Goal: Information Seeking & Learning: Find specific fact

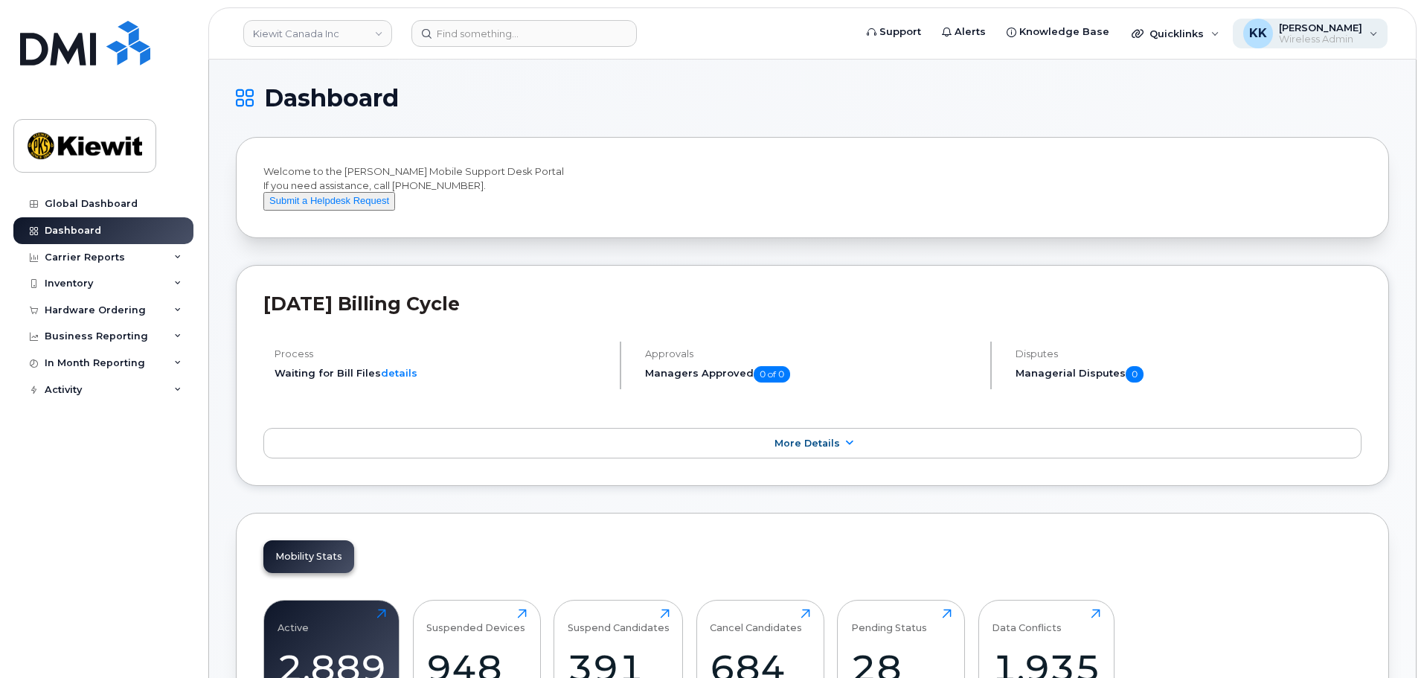
click at [1341, 27] on span "[PERSON_NAME]" at bounding box center [1320, 28] width 83 height 12
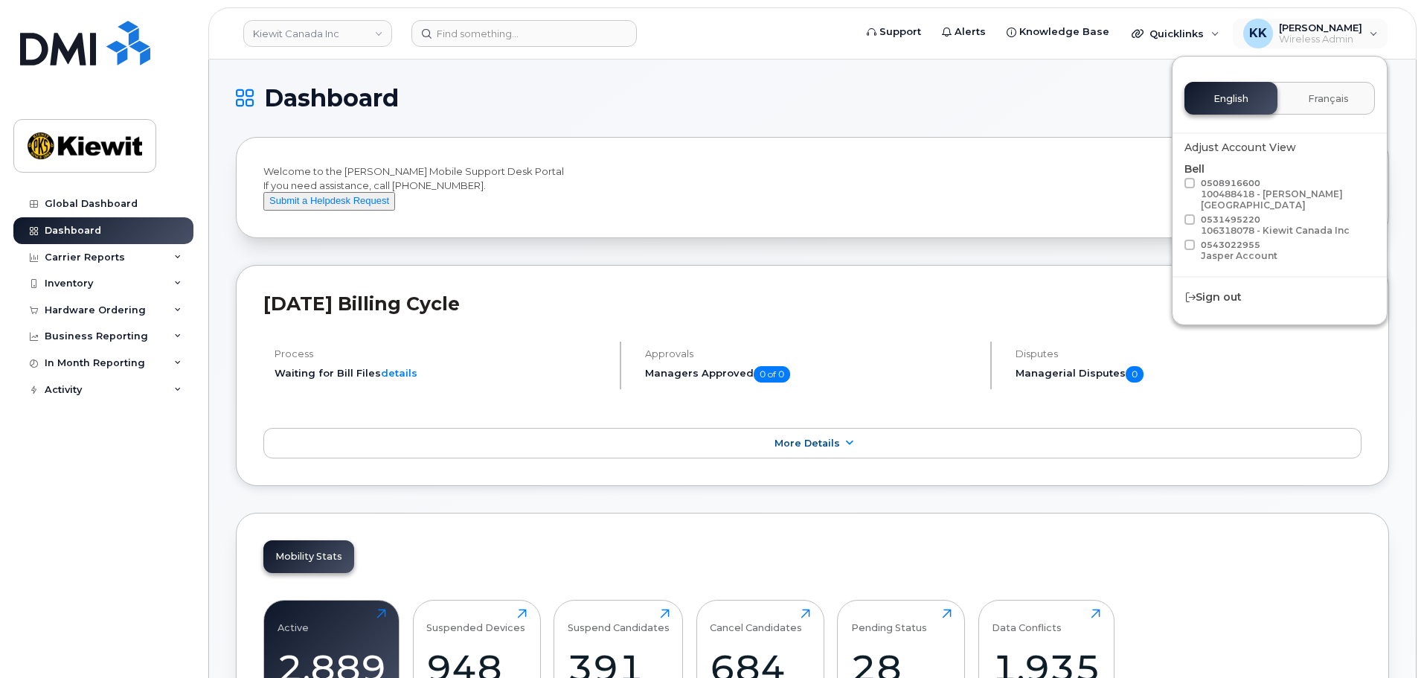
click at [1057, 104] on h1 "Dashboard" at bounding box center [809, 98] width 1146 height 24
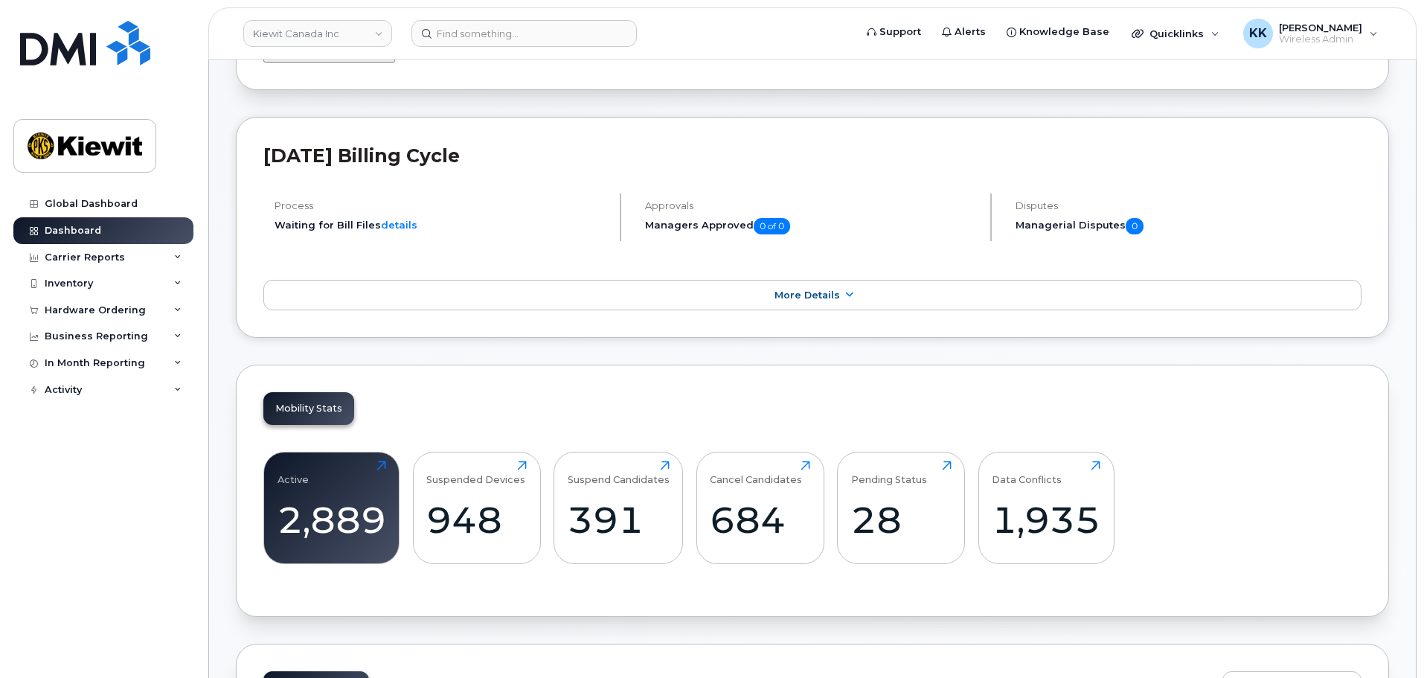
scroll to position [149, 0]
click at [120, 254] on div "Carrier Reports" at bounding box center [103, 257] width 180 height 27
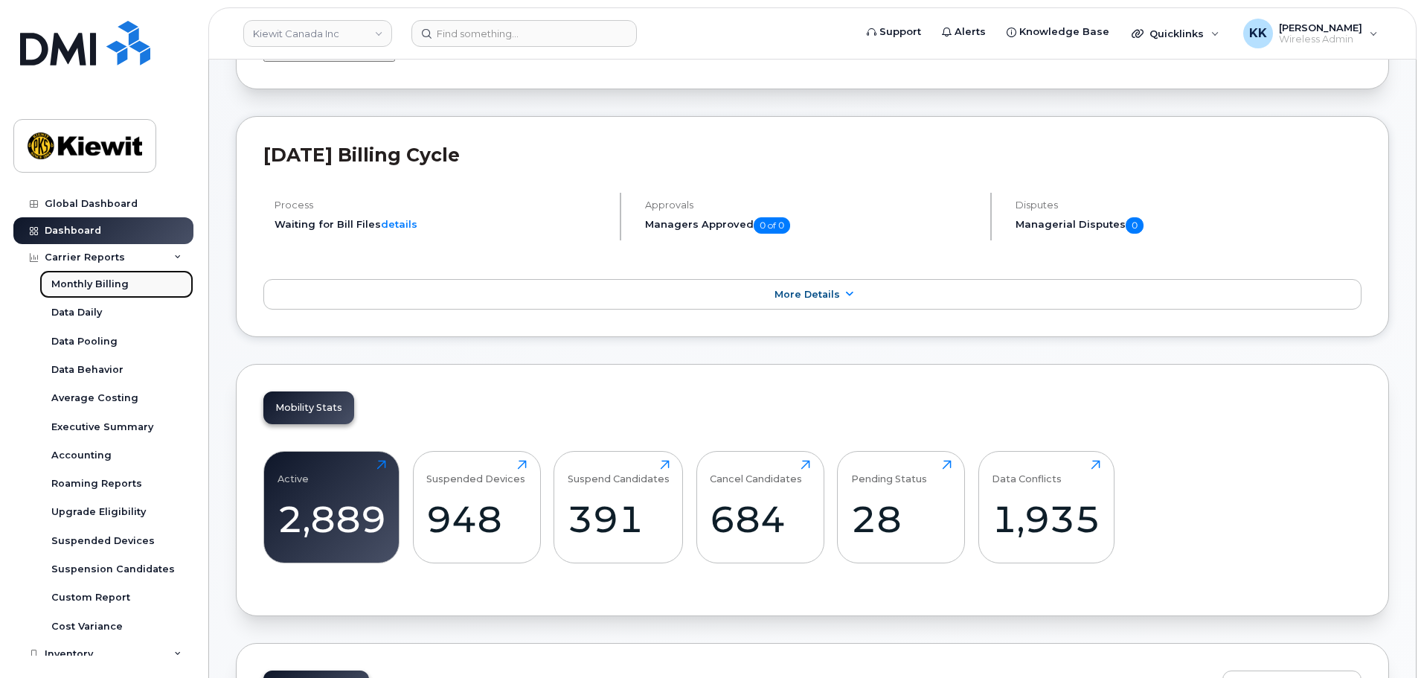
click at [104, 283] on div "Monthly Billing" at bounding box center [89, 284] width 77 height 13
drag, startPoint x: 317, startPoint y: 525, endPoint x: 344, endPoint y: 543, distance: 32.2
click at [317, 525] on div "2,889" at bounding box center [332, 519] width 109 height 44
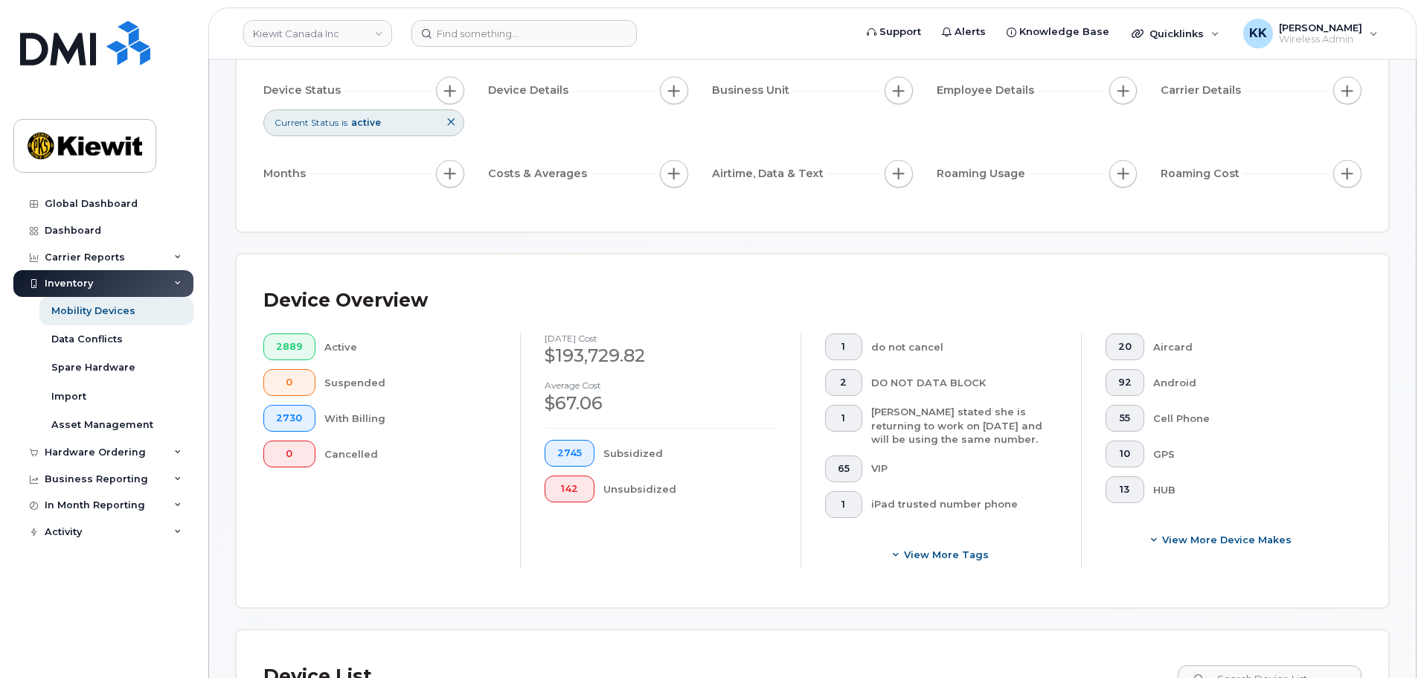
scroll to position [149, 0]
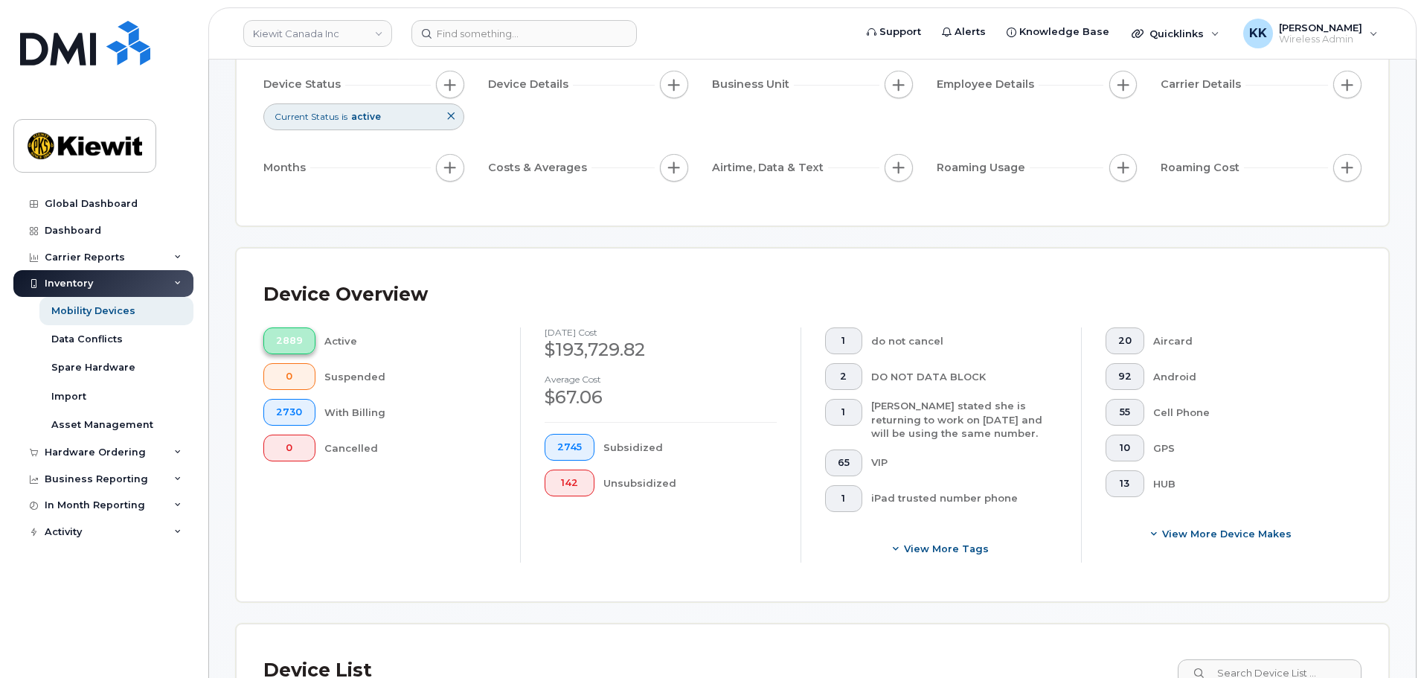
click at [288, 336] on span "2889" at bounding box center [289, 341] width 27 height 12
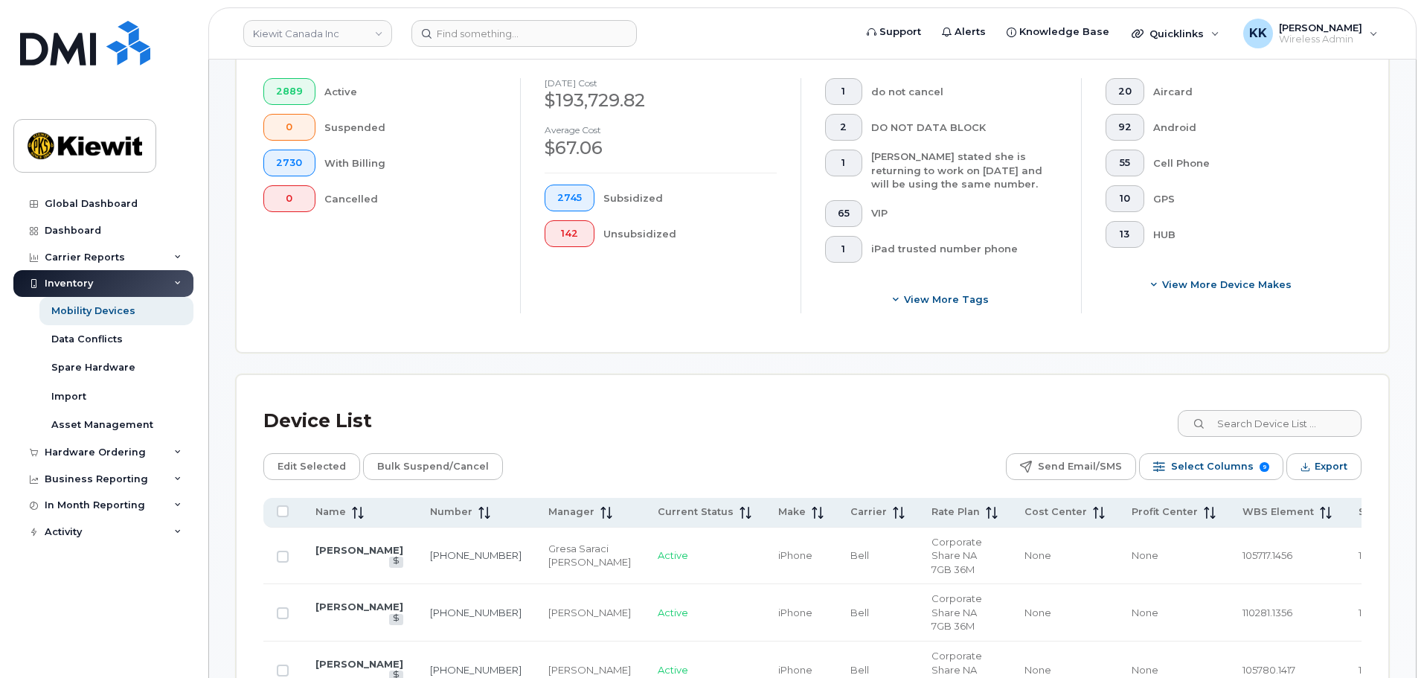
scroll to position [595, 0]
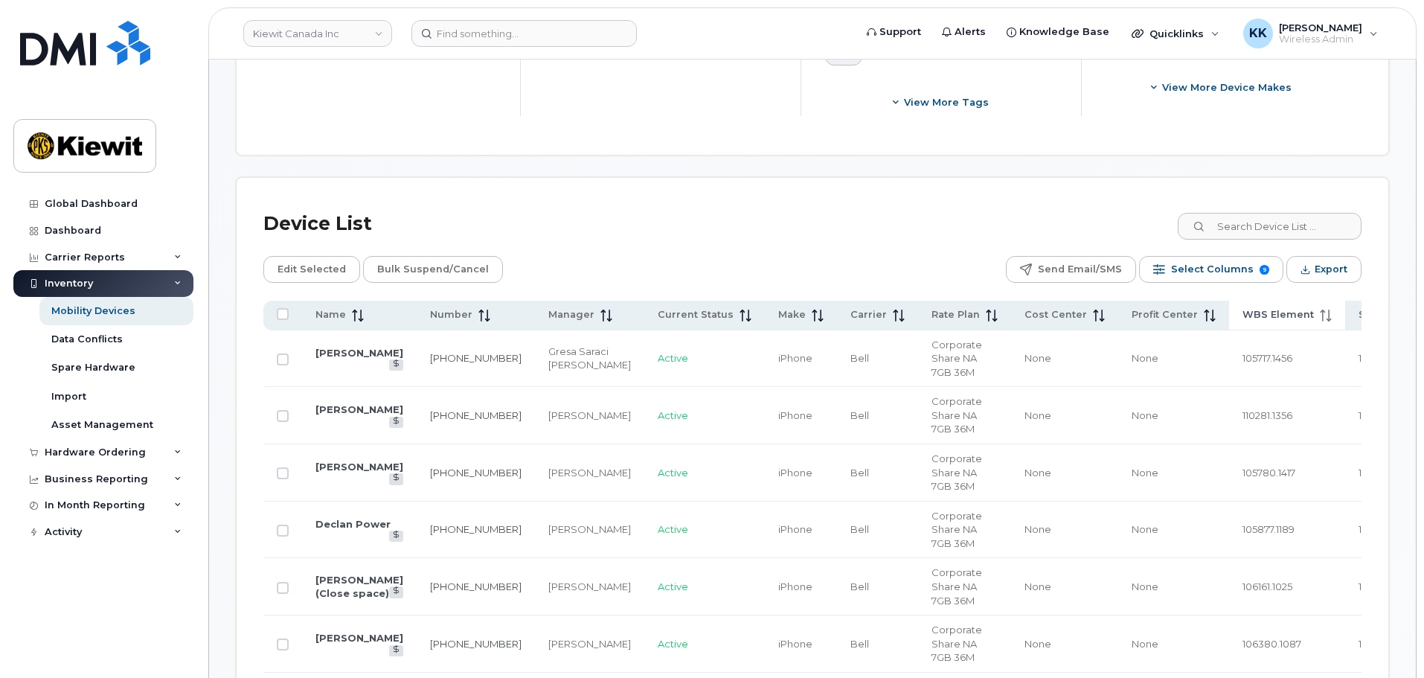
click at [1314, 312] on span at bounding box center [1323, 314] width 18 height 13
click at [1242, 310] on span "WBS Element" at bounding box center [1277, 314] width 71 height 13
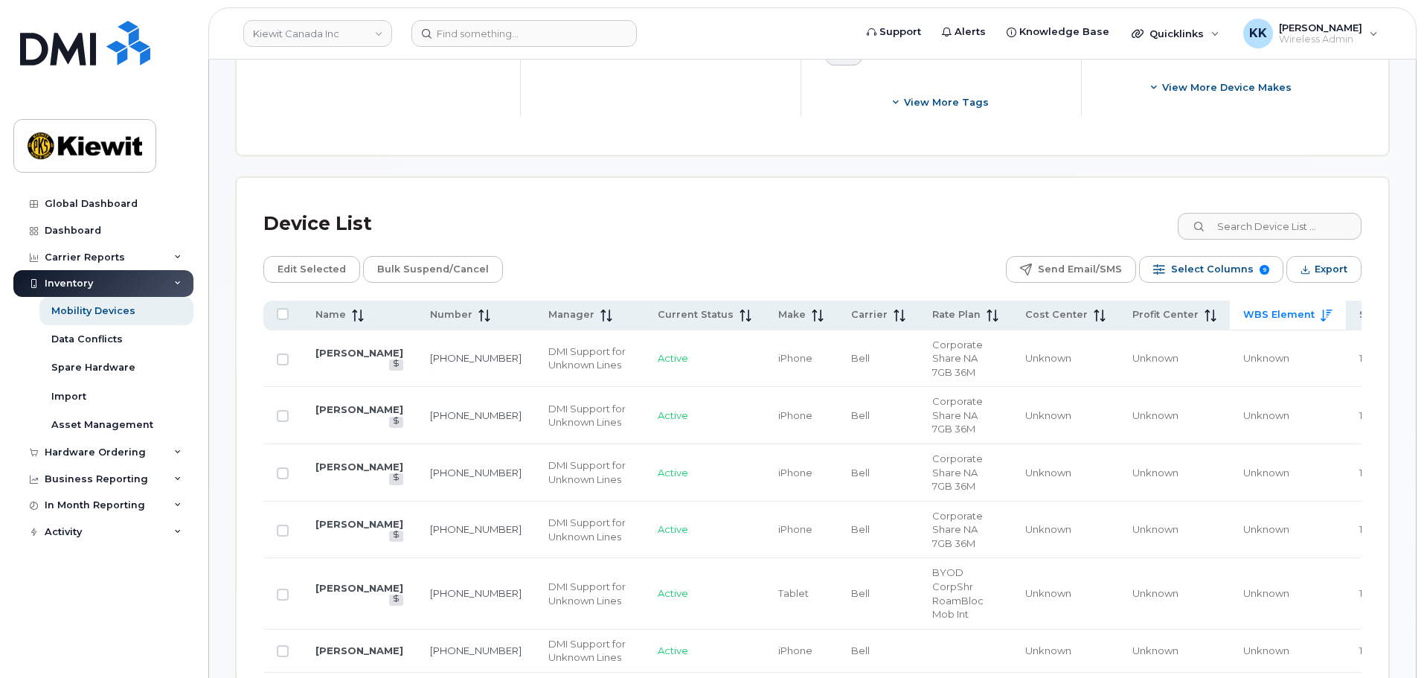
drag, startPoint x: 1229, startPoint y: 307, endPoint x: 1223, endPoint y: 318, distance: 12.0
click at [1243, 318] on span "WBS Element" at bounding box center [1278, 314] width 71 height 13
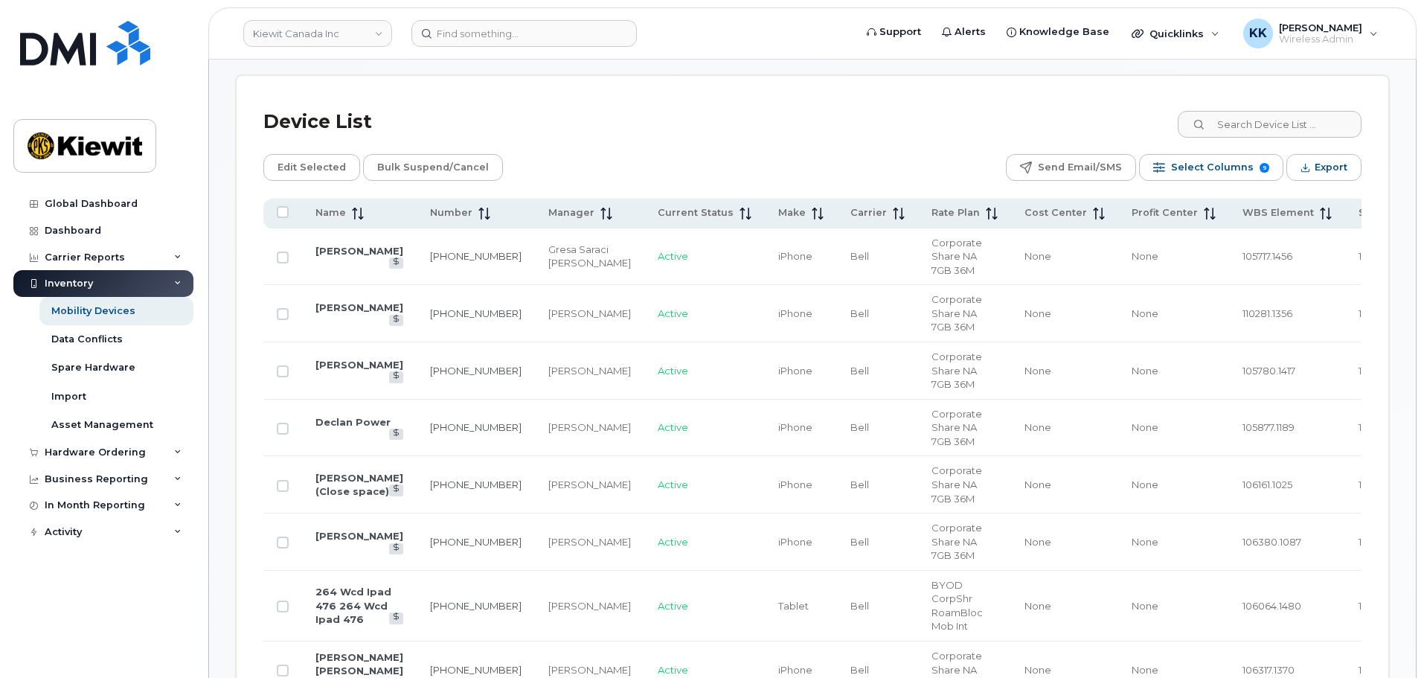
scroll to position [670, 0]
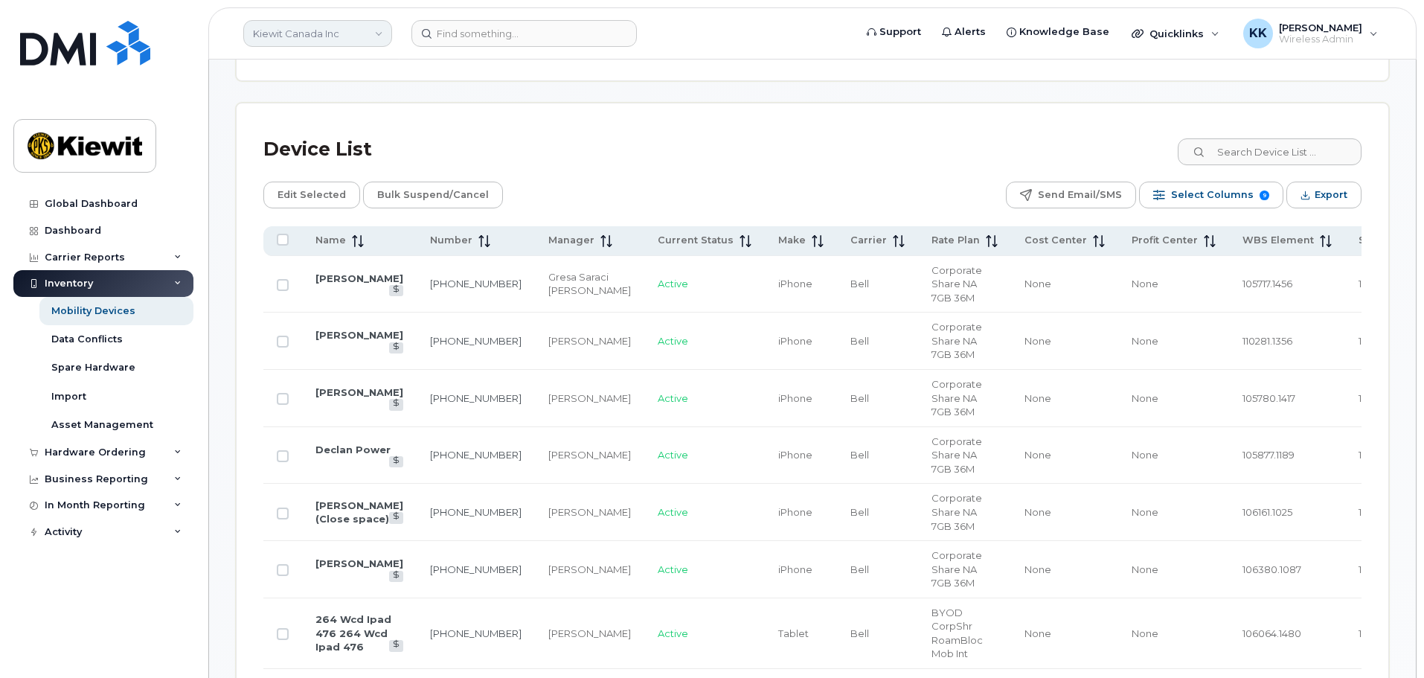
click at [379, 30] on link "Kiewit Canada Inc" at bounding box center [317, 33] width 149 height 27
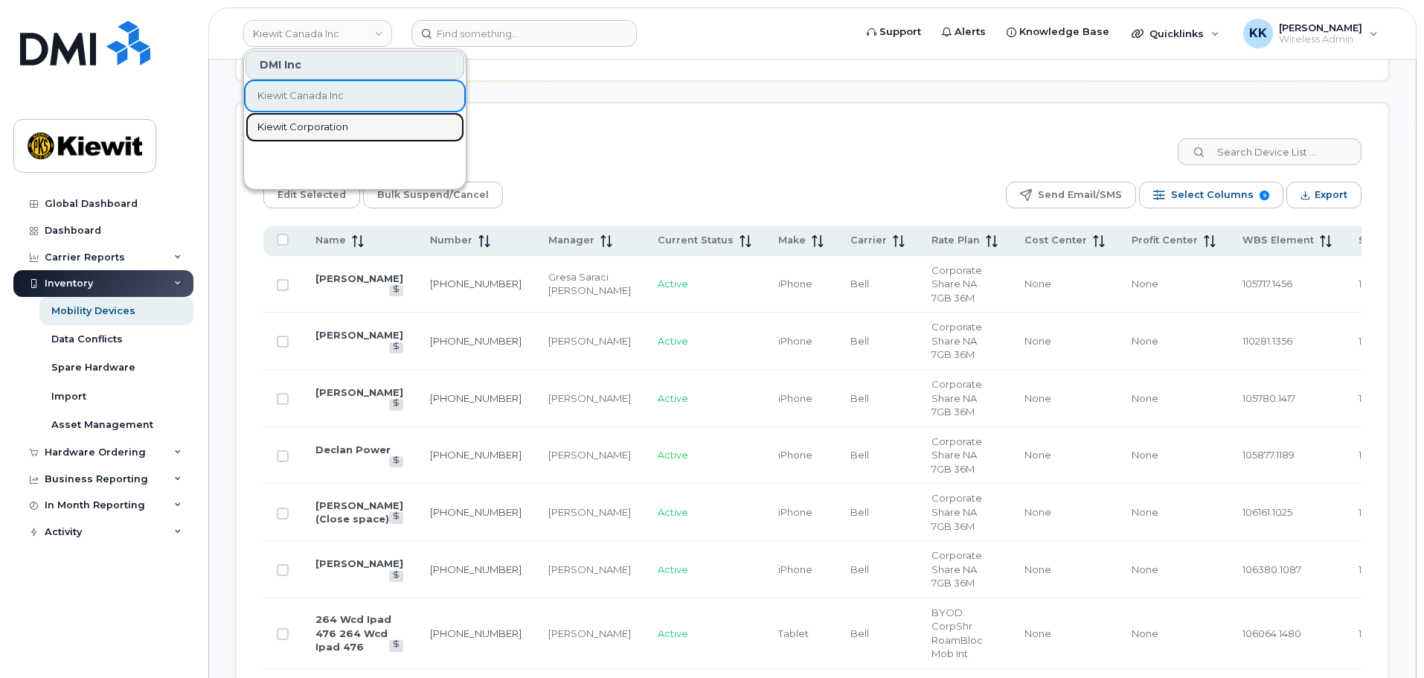
drag, startPoint x: 350, startPoint y: 126, endPoint x: 457, endPoint y: 170, distance: 115.8
click at [350, 126] on link "Kiewit Corporation" at bounding box center [355, 127] width 219 height 30
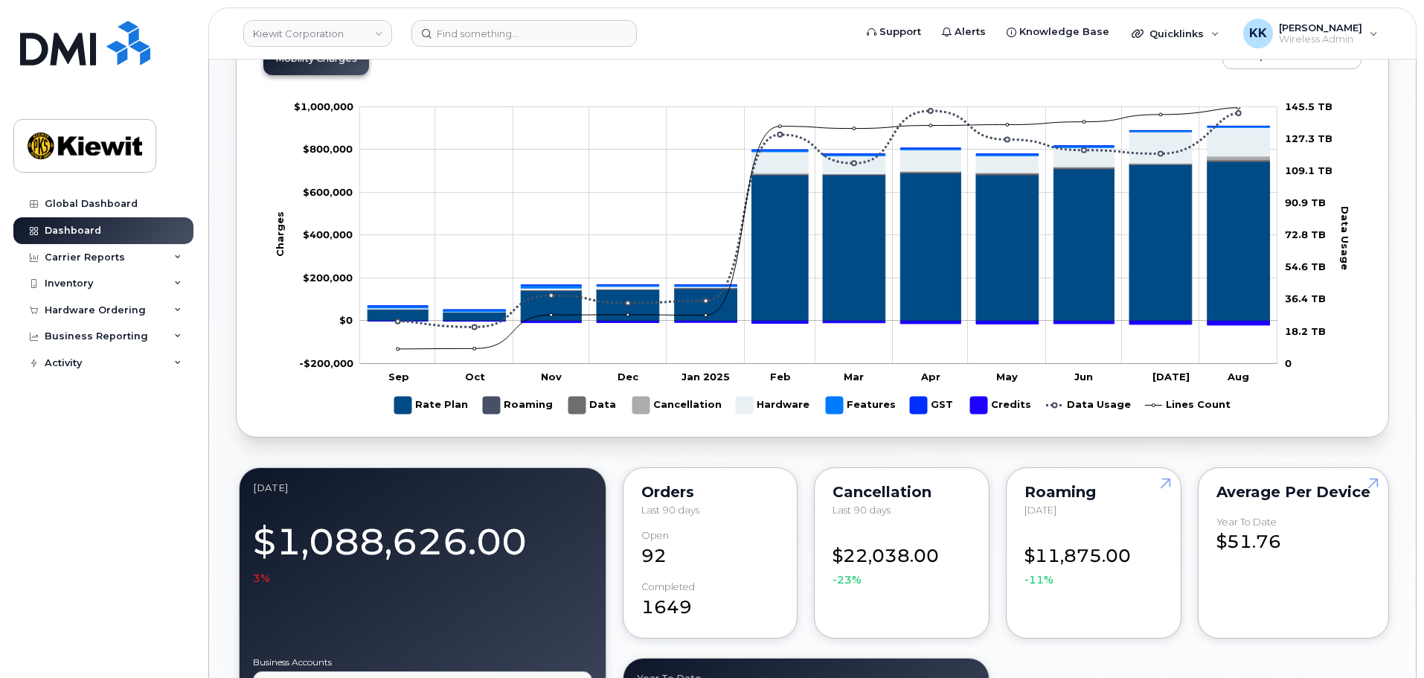
scroll to position [1116, 0]
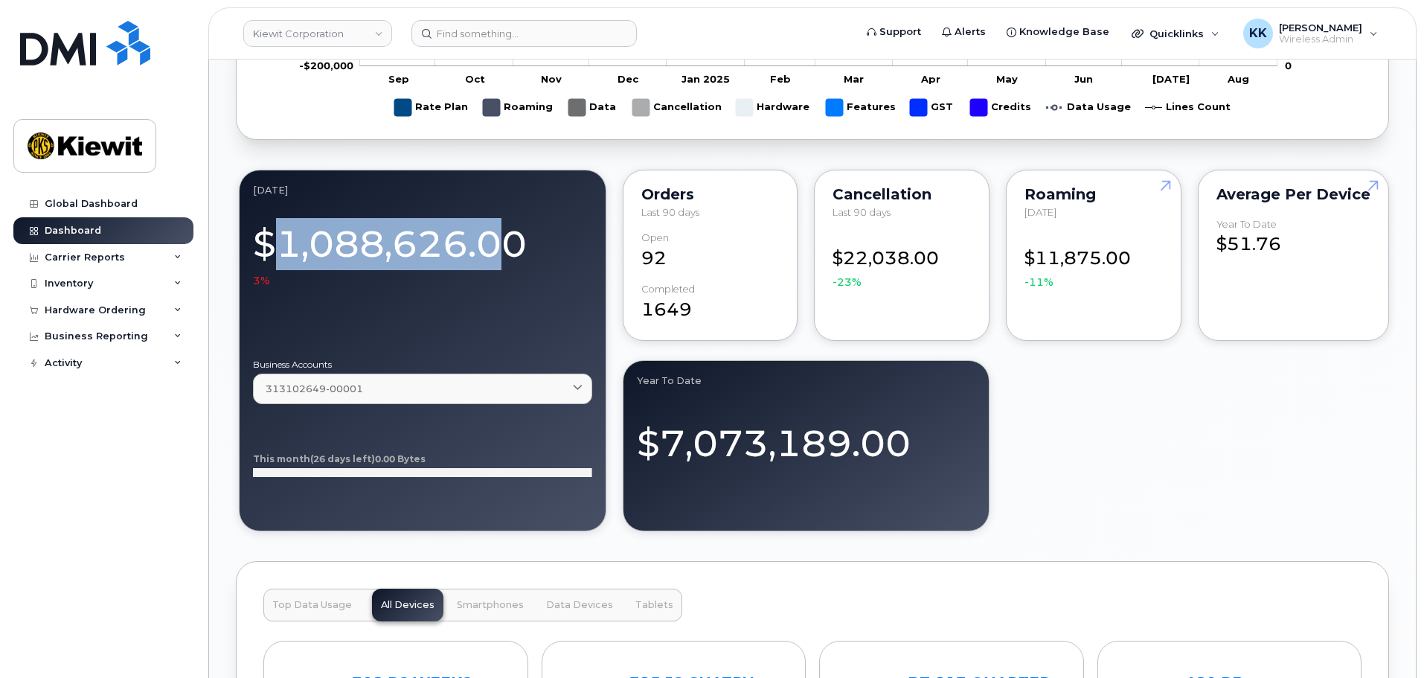
drag, startPoint x: 272, startPoint y: 234, endPoint x: 517, endPoint y: 266, distance: 247.5
click at [517, 266] on div "$1,088,626.00 3%" at bounding box center [422, 251] width 339 height 74
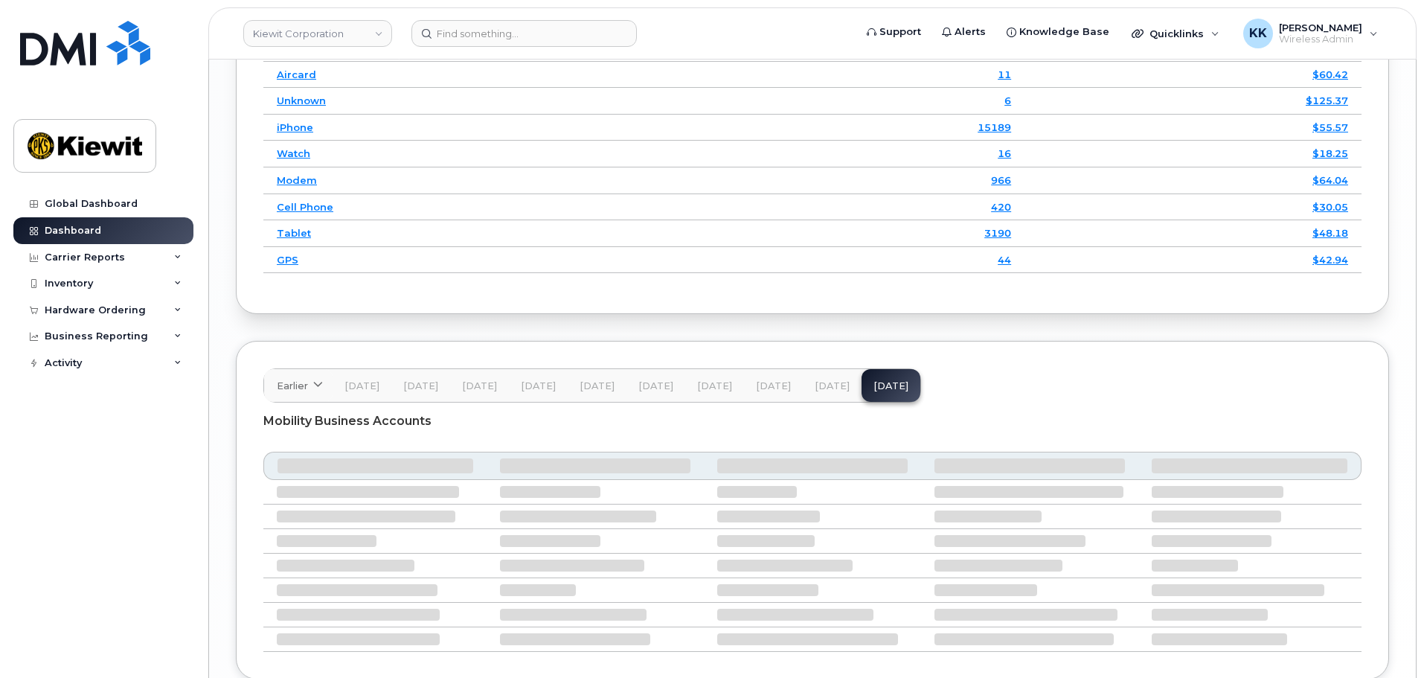
scroll to position [2048, 0]
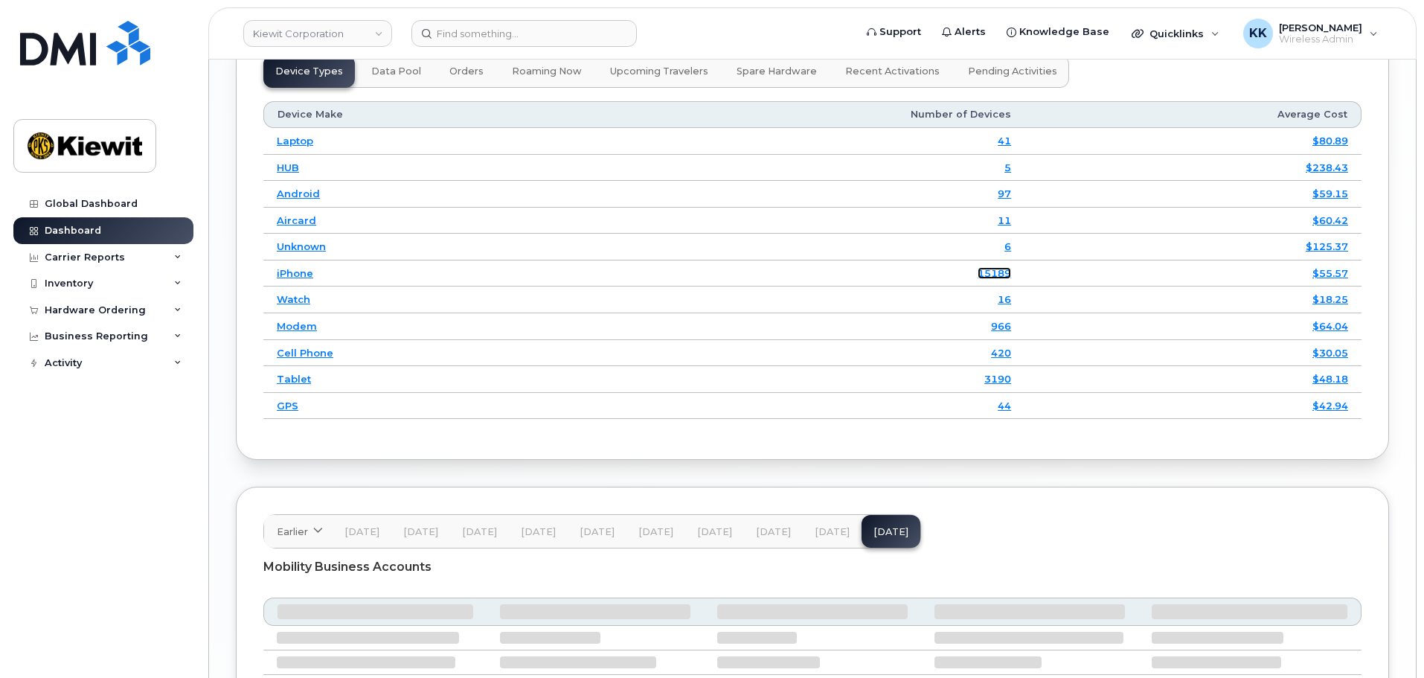
click at [1001, 267] on link "15189" at bounding box center [994, 273] width 33 height 12
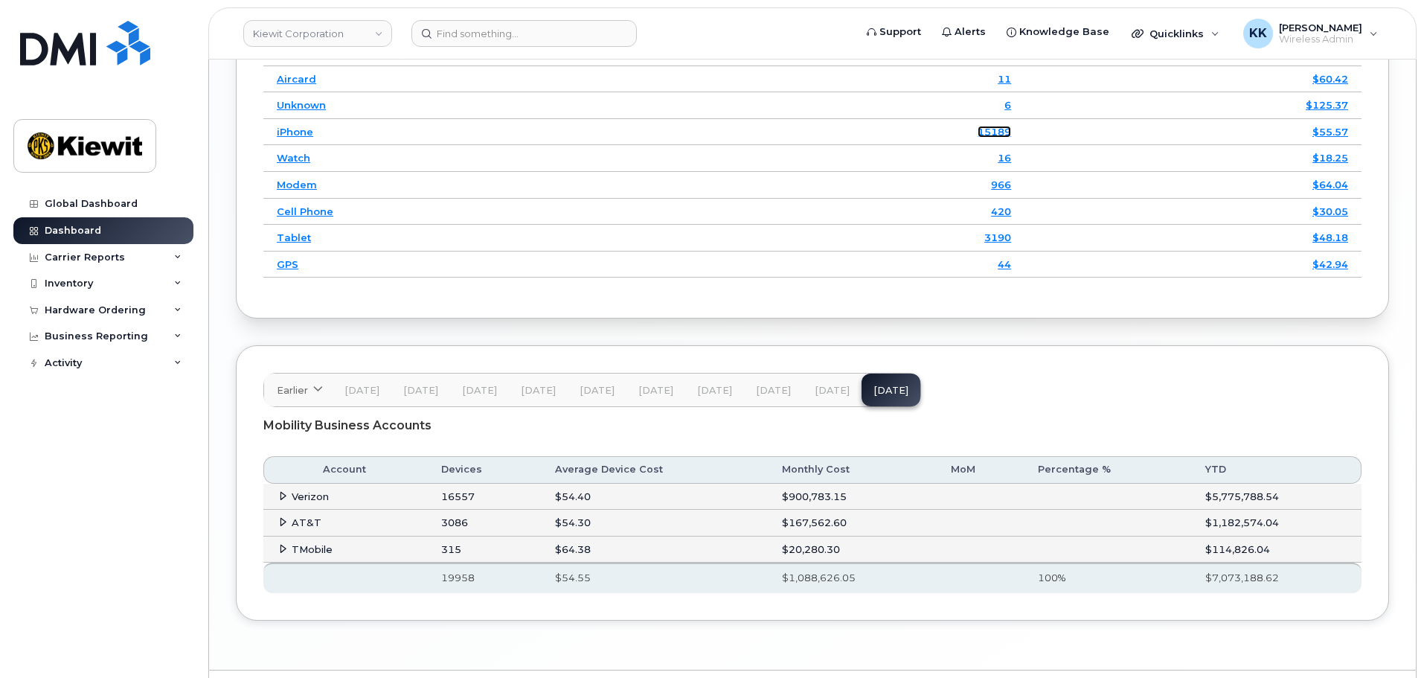
scroll to position [2207, 0]
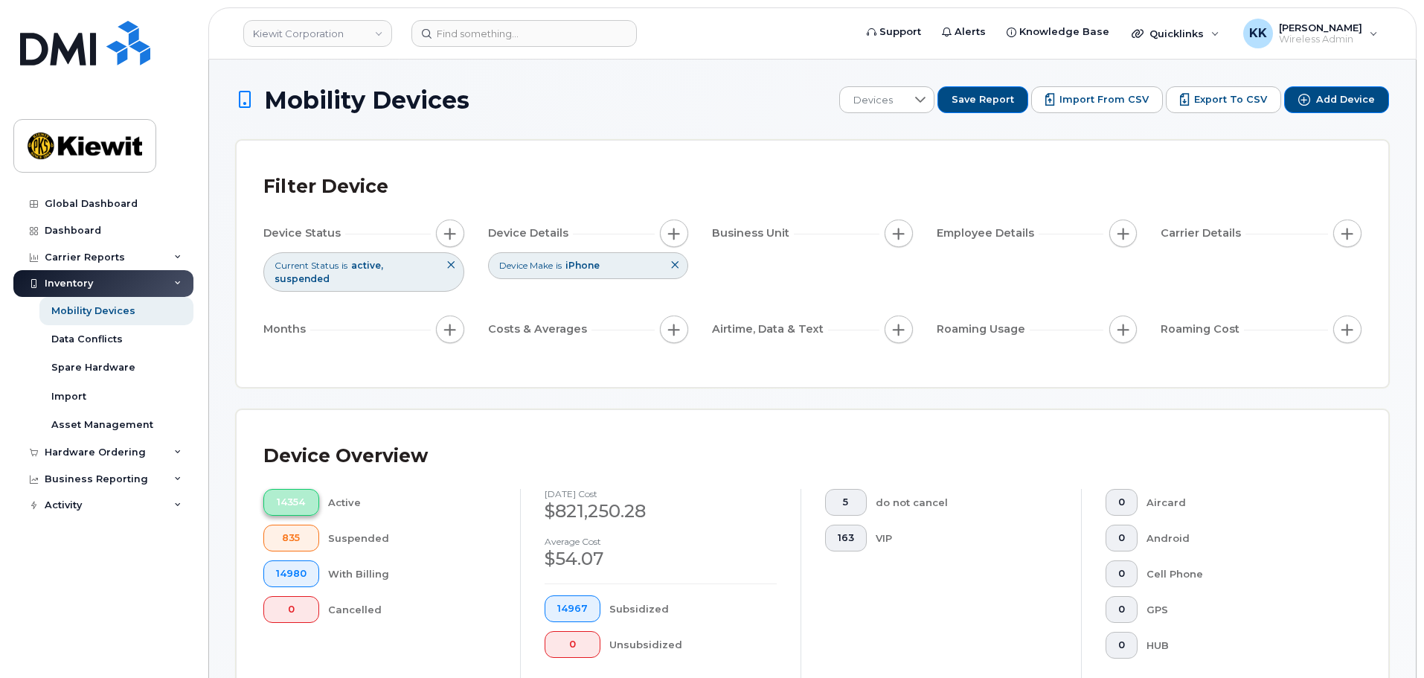
click at [286, 496] on span "14354" at bounding box center [291, 502] width 31 height 12
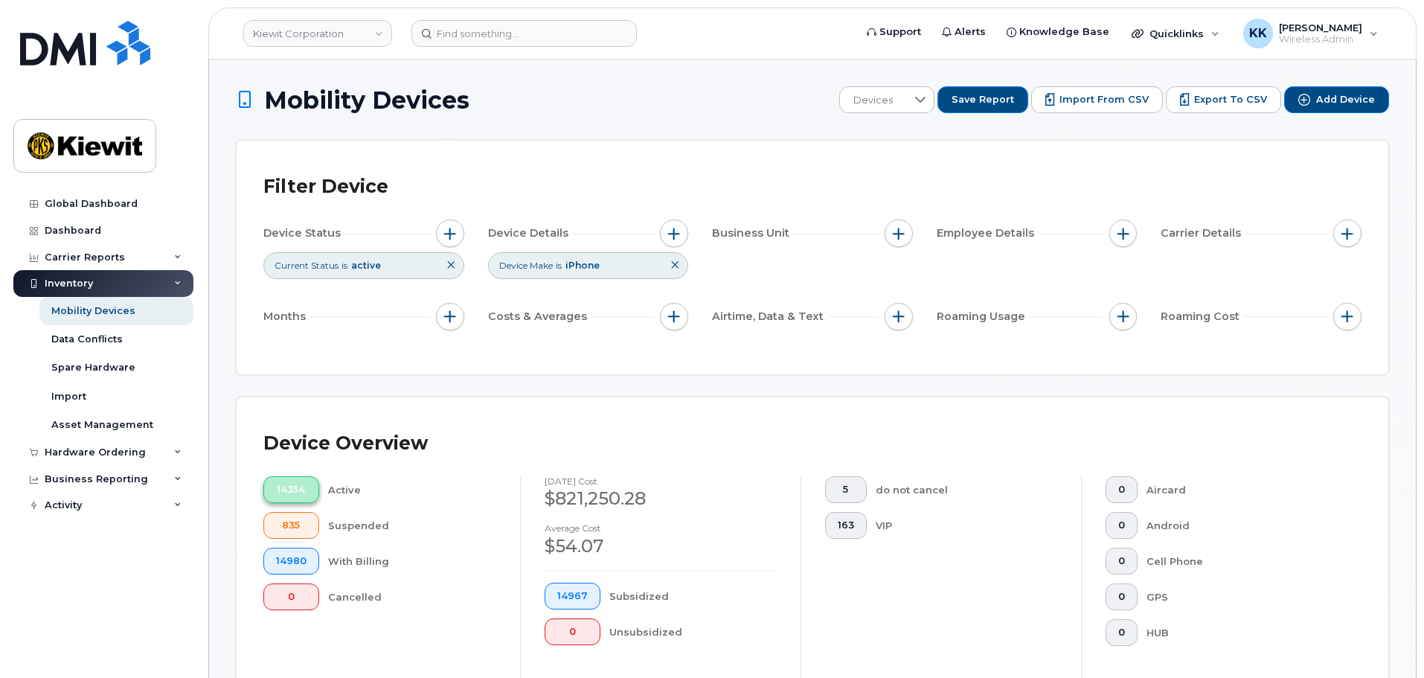
click at [289, 486] on span "14354" at bounding box center [291, 490] width 31 height 12
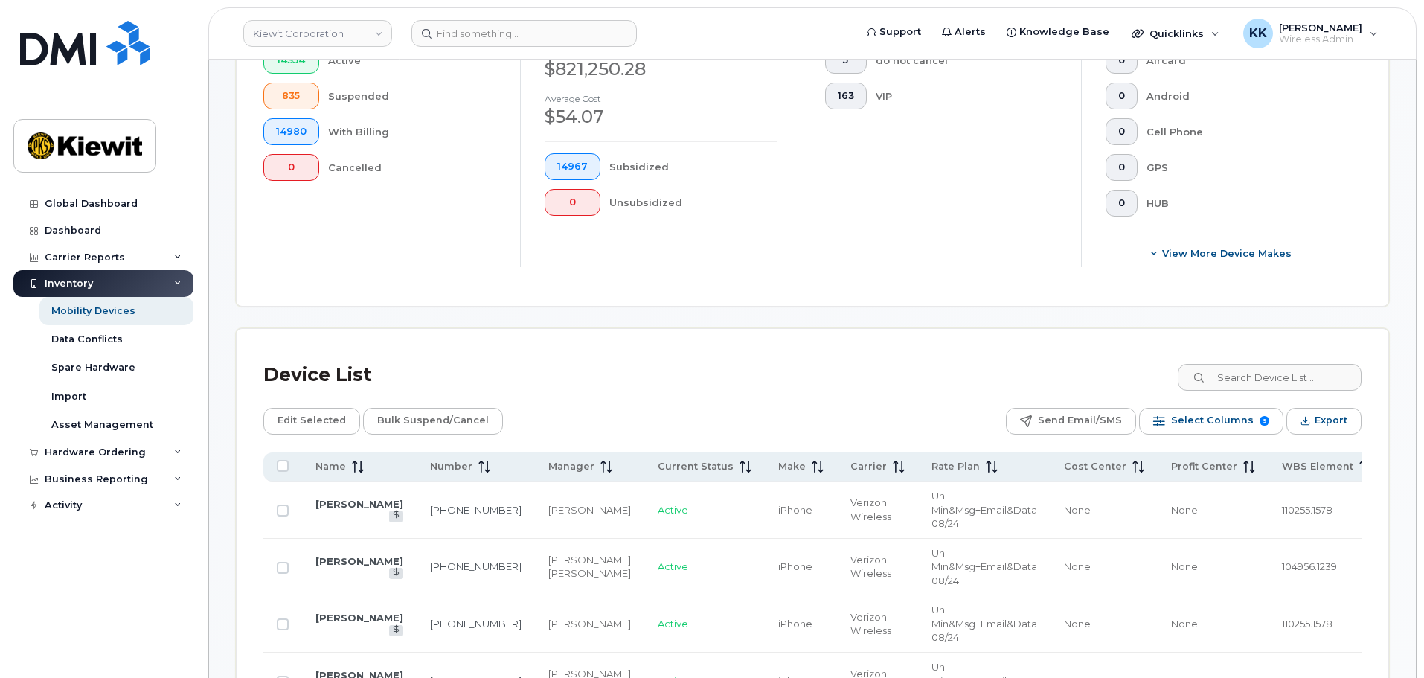
scroll to position [521, 0]
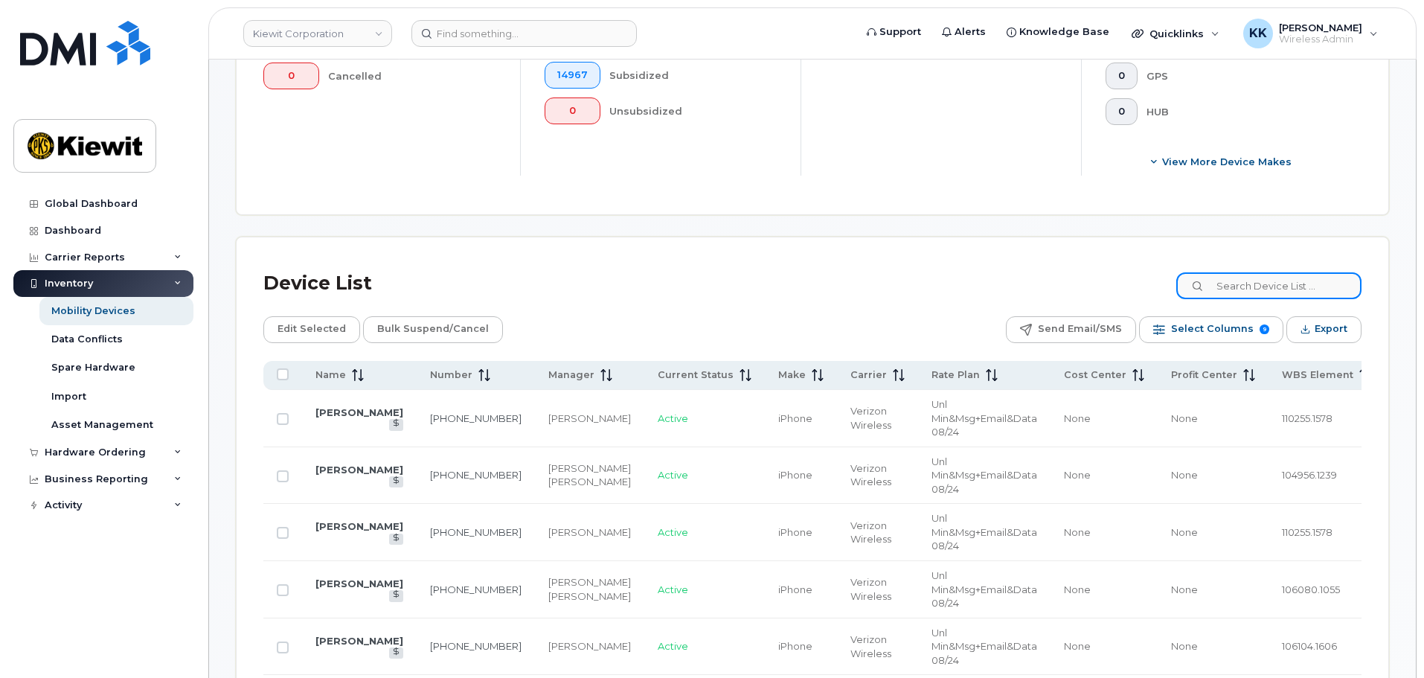
click at [1307, 286] on input at bounding box center [1268, 285] width 185 height 27
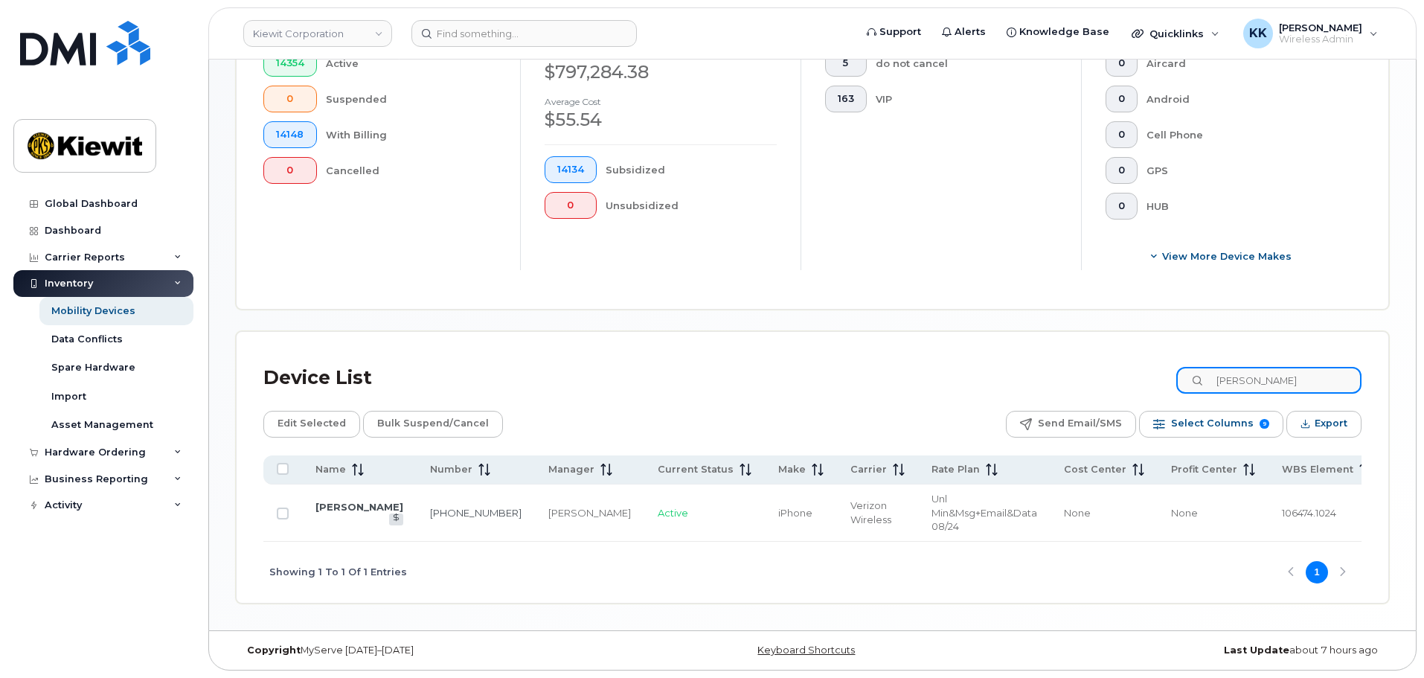
scroll to position [431, 0]
drag, startPoint x: 1237, startPoint y: 510, endPoint x: 1119, endPoint y: 509, distance: 117.6
click at [1119, 509] on tr "Mark Piercy 307-670-4766 Andrew Dow Active iPhone Verizon Wireless Unl Min&Msg+…" at bounding box center [885, 512] width 1245 height 57
drag, startPoint x: 1325, startPoint y: 381, endPoint x: 1171, endPoint y: 365, distance: 154.8
click at [1171, 365] on div "Device List piercy" at bounding box center [812, 378] width 1098 height 39
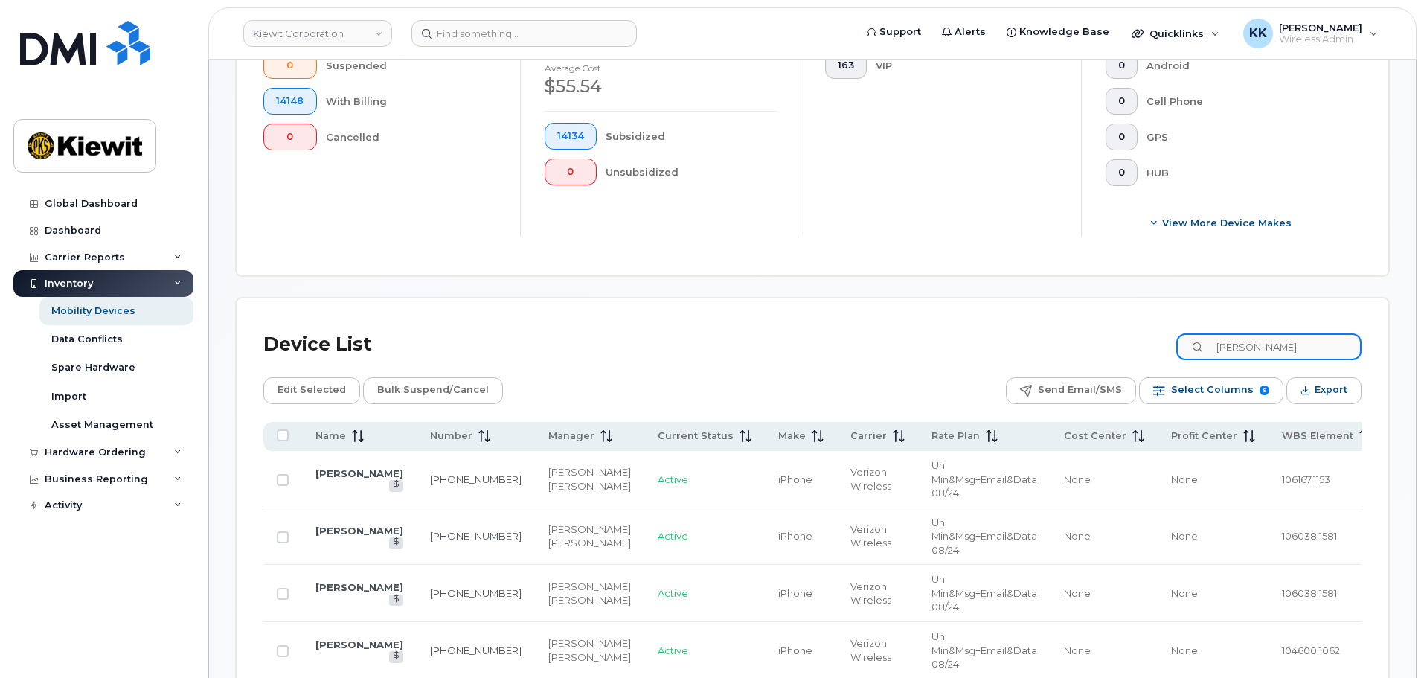
scroll to position [356, 0]
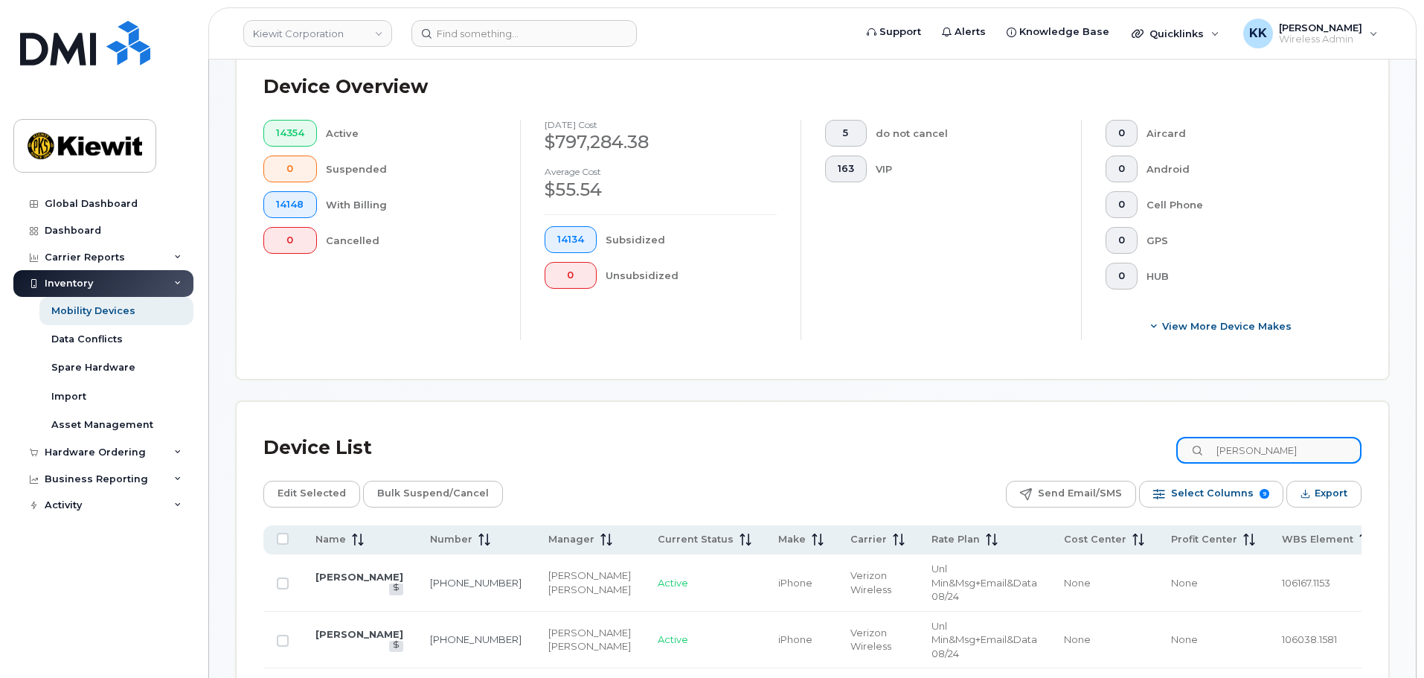
drag, startPoint x: 1300, startPoint y: 449, endPoint x: 1191, endPoint y: 435, distance: 109.5
click at [1193, 440] on input "marshall" at bounding box center [1268, 450] width 185 height 27
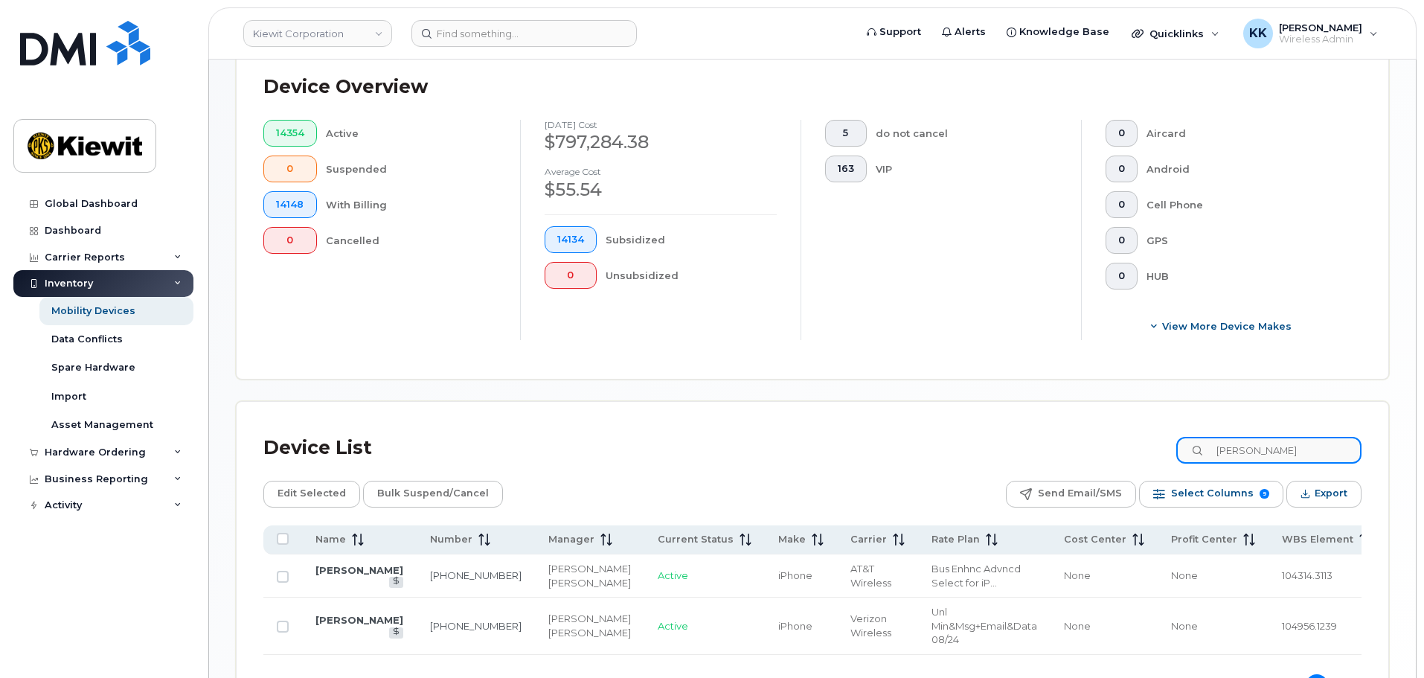
scroll to position [486, 0]
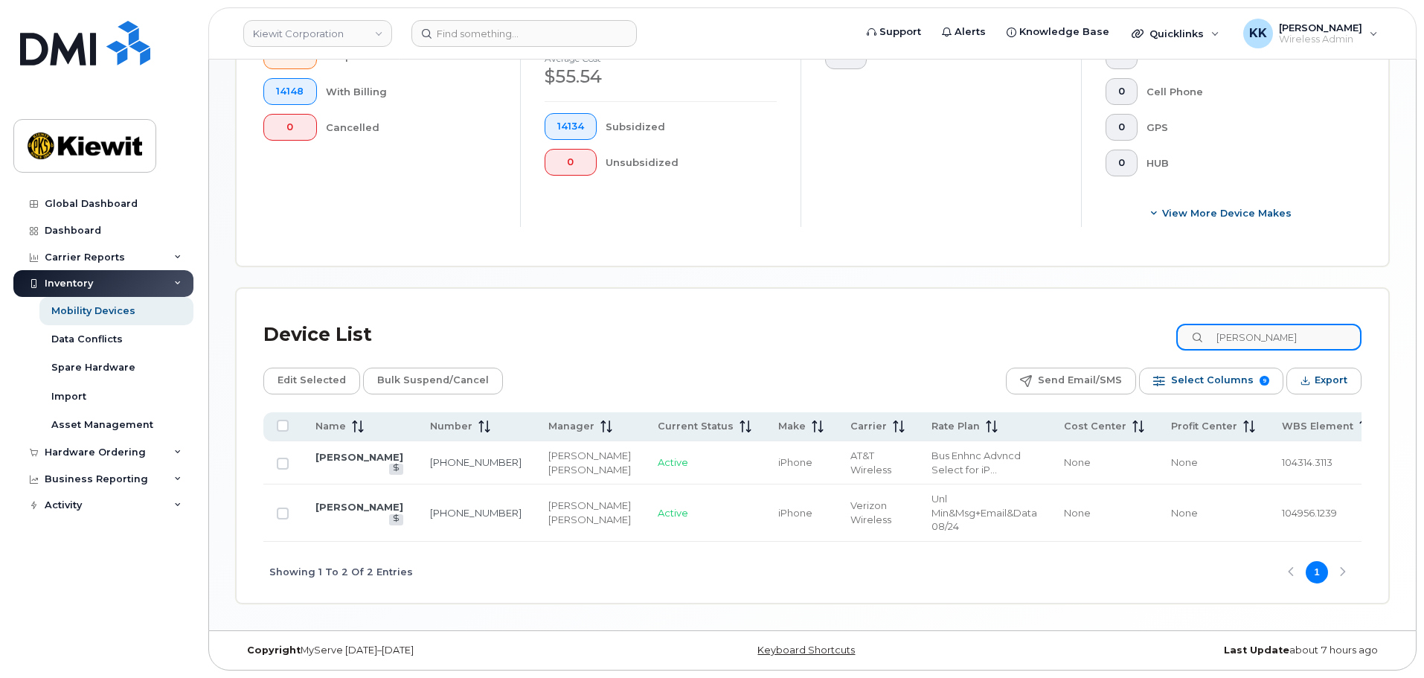
drag, startPoint x: 1289, startPoint y: 324, endPoint x: 1215, endPoint y: 314, distance: 75.0
click at [1215, 324] on input "noonan" at bounding box center [1268, 337] width 185 height 27
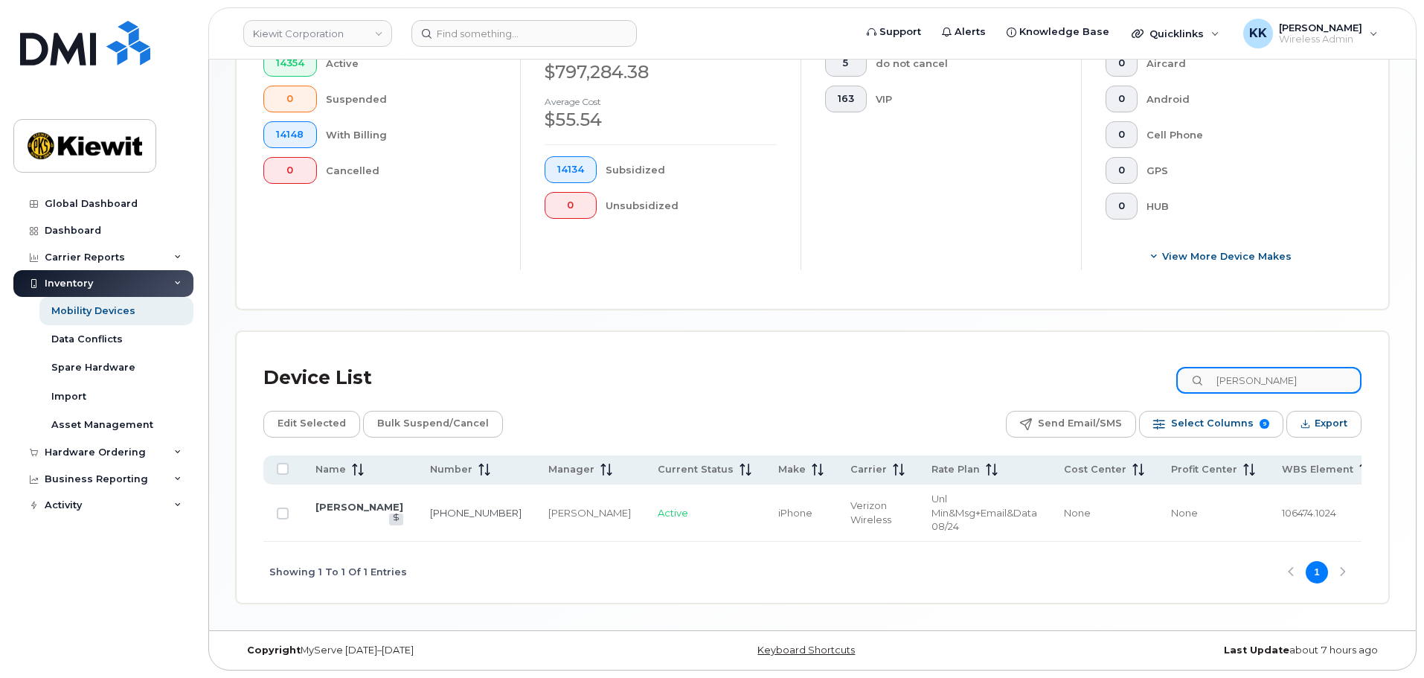
scroll to position [431, 0]
drag, startPoint x: 1303, startPoint y: 383, endPoint x: 1240, endPoint y: 379, distance: 63.4
click at [1240, 379] on input "sather" at bounding box center [1268, 380] width 185 height 27
click at [1289, 377] on input "sather" at bounding box center [1268, 380] width 185 height 27
drag, startPoint x: 1288, startPoint y: 377, endPoint x: 1228, endPoint y: 380, distance: 59.6
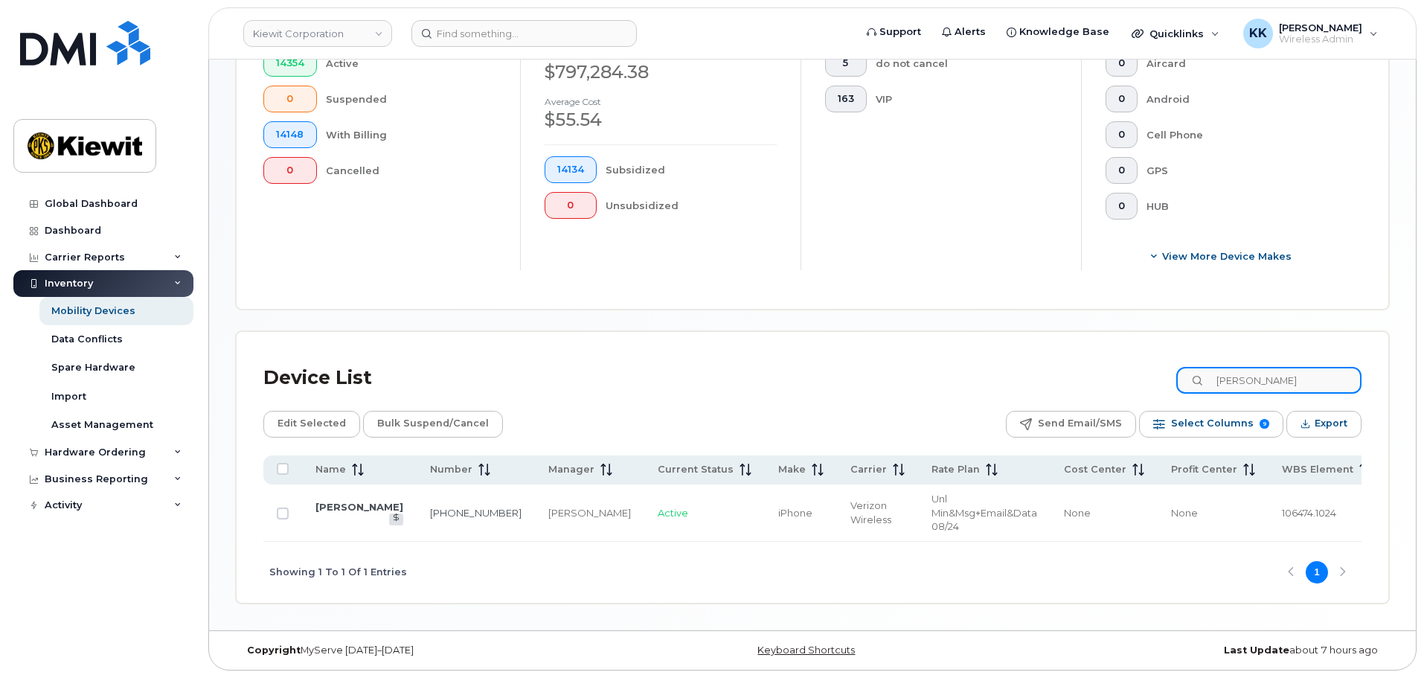
click at [1228, 380] on input "sather" at bounding box center [1268, 380] width 185 height 27
drag, startPoint x: 1298, startPoint y: 384, endPoint x: 1211, endPoint y: 381, distance: 86.4
click at [1211, 382] on div "martaveous" at bounding box center [1268, 380] width 185 height 27
drag, startPoint x: 1295, startPoint y: 382, endPoint x: 1177, endPoint y: 366, distance: 119.3
click at [1177, 366] on div "Device List argento" at bounding box center [812, 378] width 1098 height 39
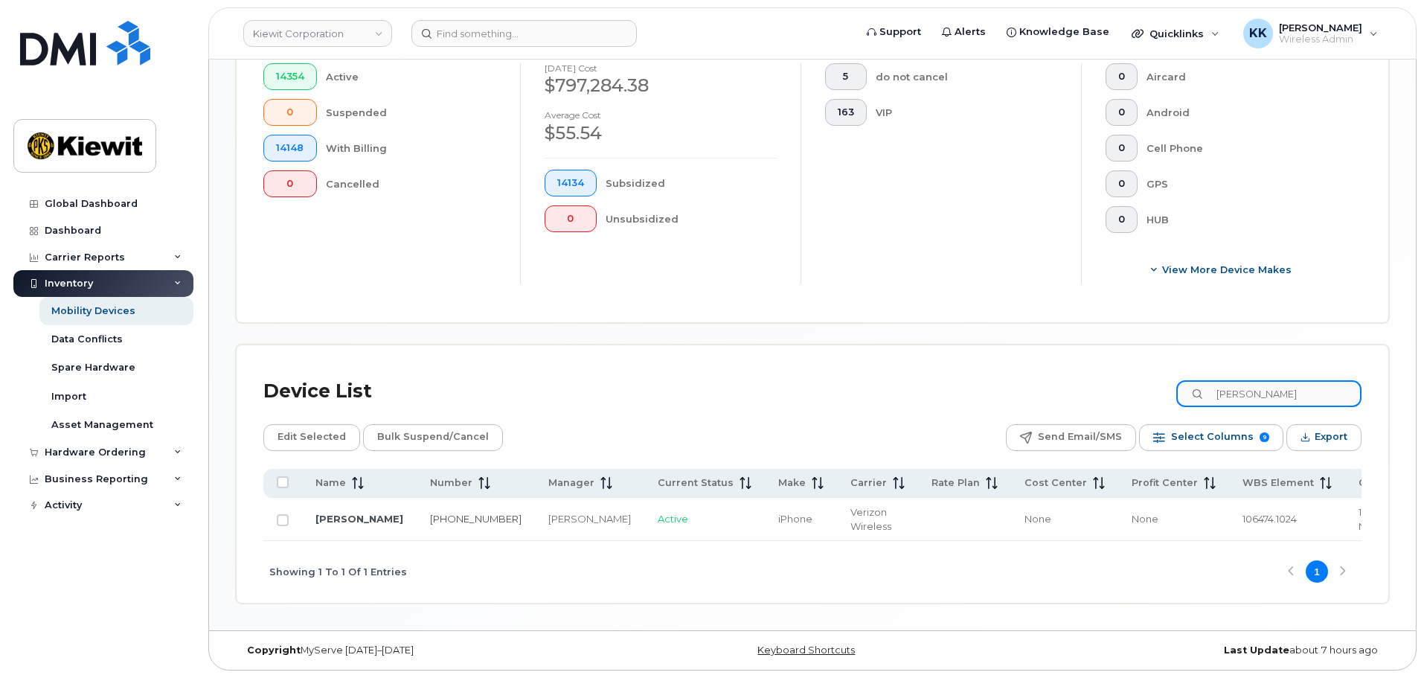
scroll to position [413, 0]
drag, startPoint x: 1266, startPoint y: 397, endPoint x: 1202, endPoint y: 396, distance: 64.7
click at [1202, 396] on input "irick" at bounding box center [1268, 393] width 185 height 27
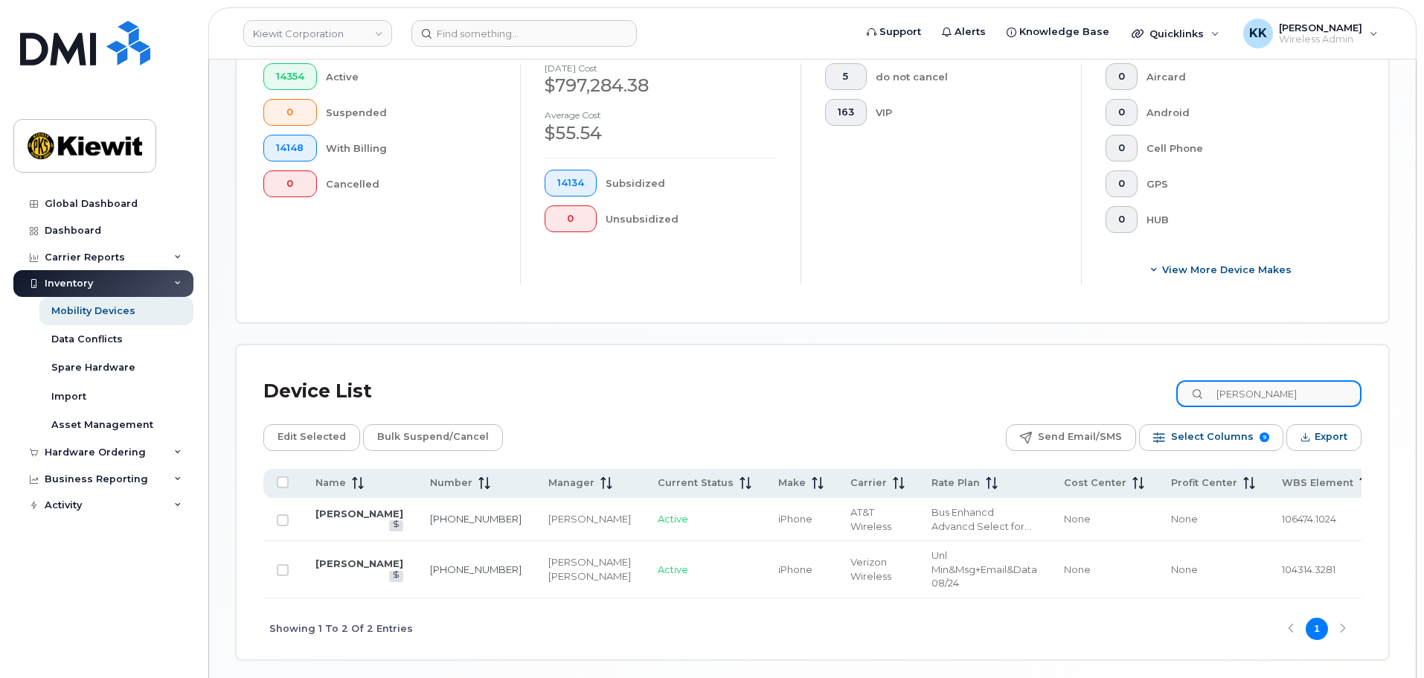
scroll to position [486, 0]
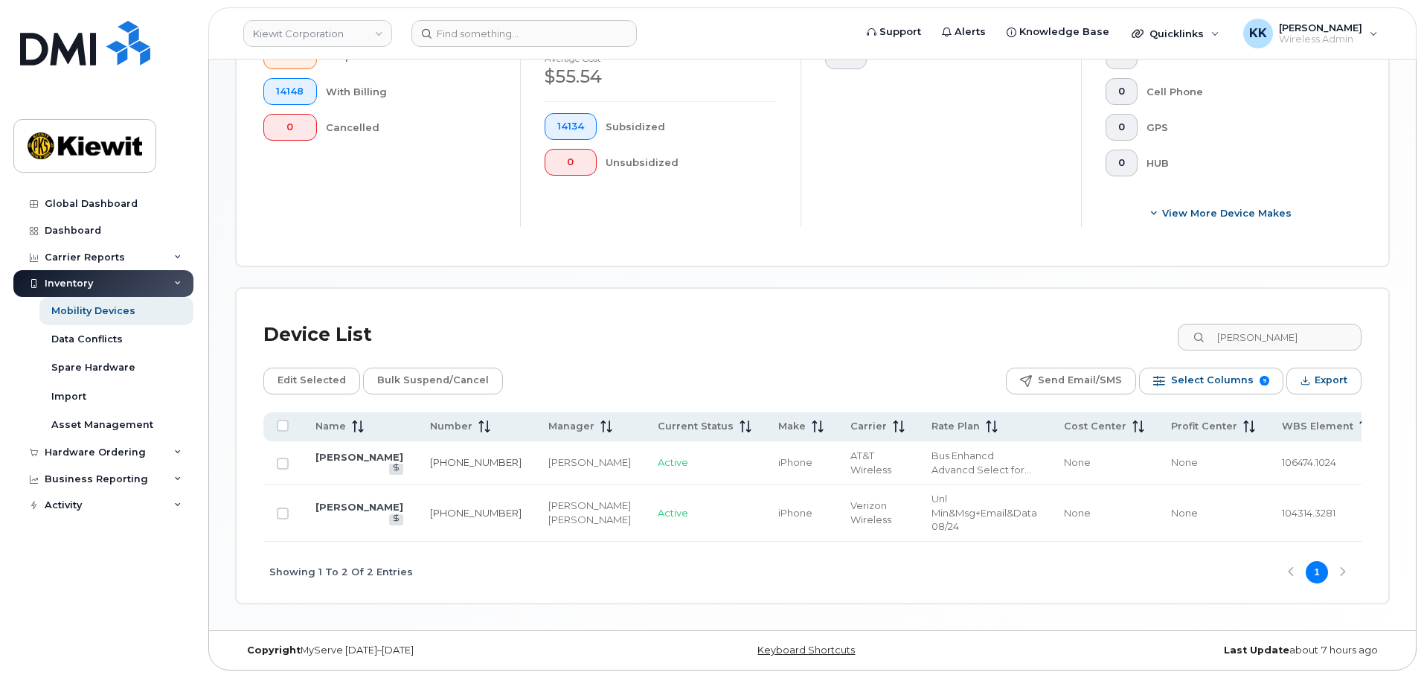
drag, startPoint x: 1231, startPoint y: 508, endPoint x: 1101, endPoint y: 510, distance: 129.5
click at [1101, 510] on tr "DAVID LOPER 307-321-8787 Jared Bartel Kelsey Keck Active iPhone Verizon Wireles…" at bounding box center [885, 512] width 1245 height 57
drag, startPoint x: 1281, startPoint y: 325, endPoint x: 1171, endPoint y: 326, distance: 110.1
click at [1171, 326] on div "Device List loper" at bounding box center [812, 334] width 1098 height 39
drag, startPoint x: 1280, startPoint y: 327, endPoint x: 1213, endPoint y: 317, distance: 67.8
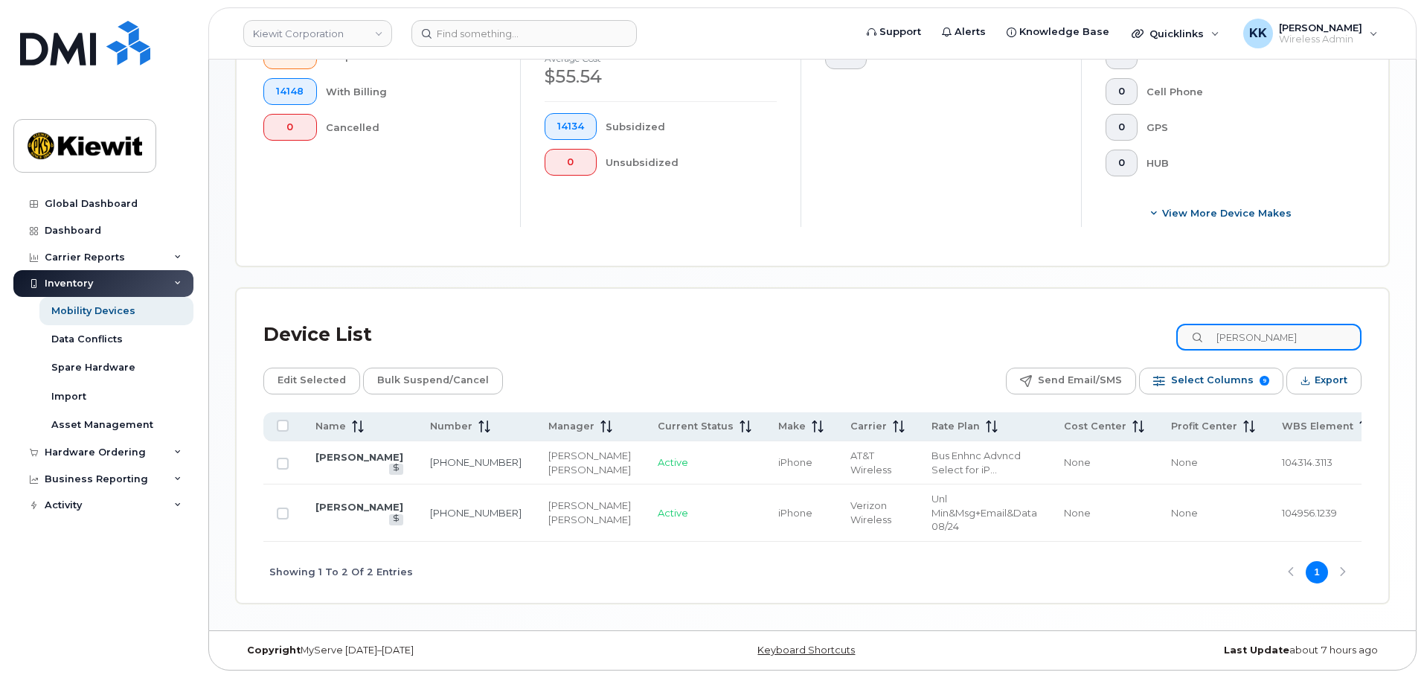
click at [1213, 324] on div "noonan" at bounding box center [1268, 337] width 185 height 27
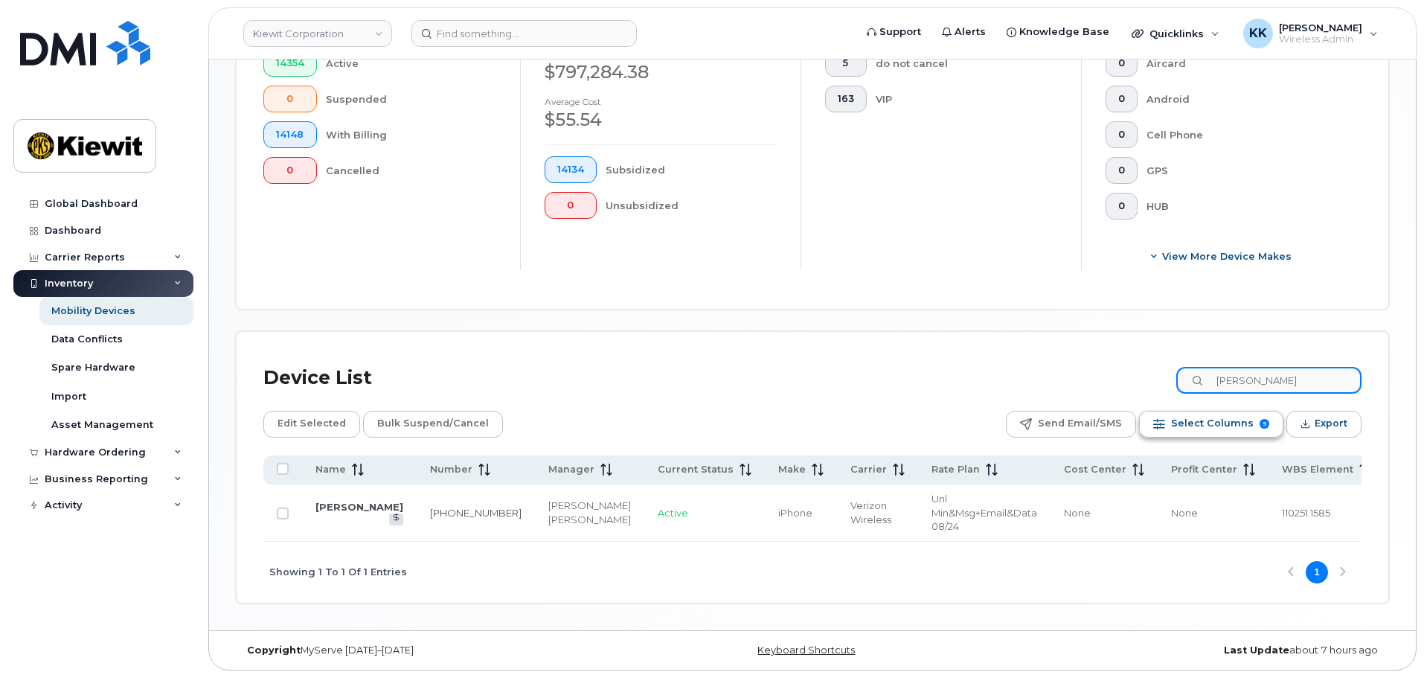
scroll to position [431, 0]
drag, startPoint x: 1284, startPoint y: 373, endPoint x: 1179, endPoint y: 382, distance: 105.3
click at [1178, 382] on div "Device List andres sil" at bounding box center [812, 378] width 1098 height 39
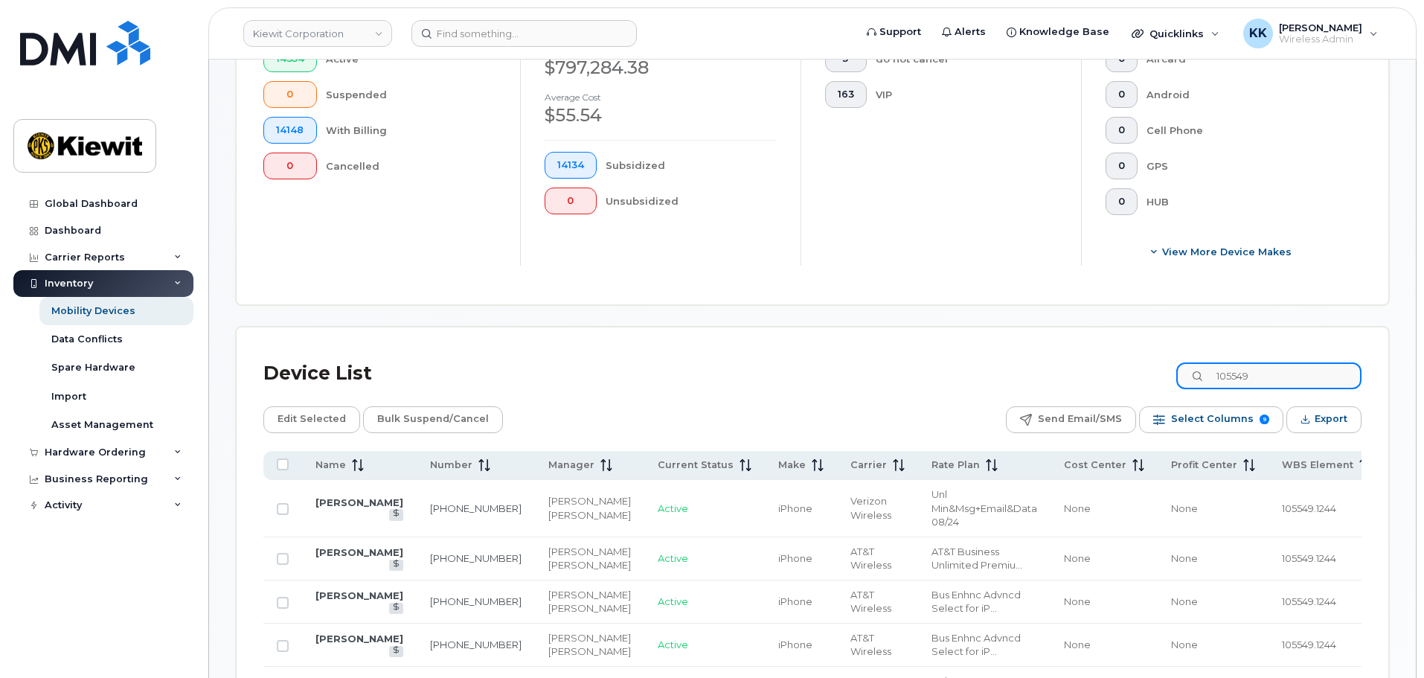
scroll to position [486, 0]
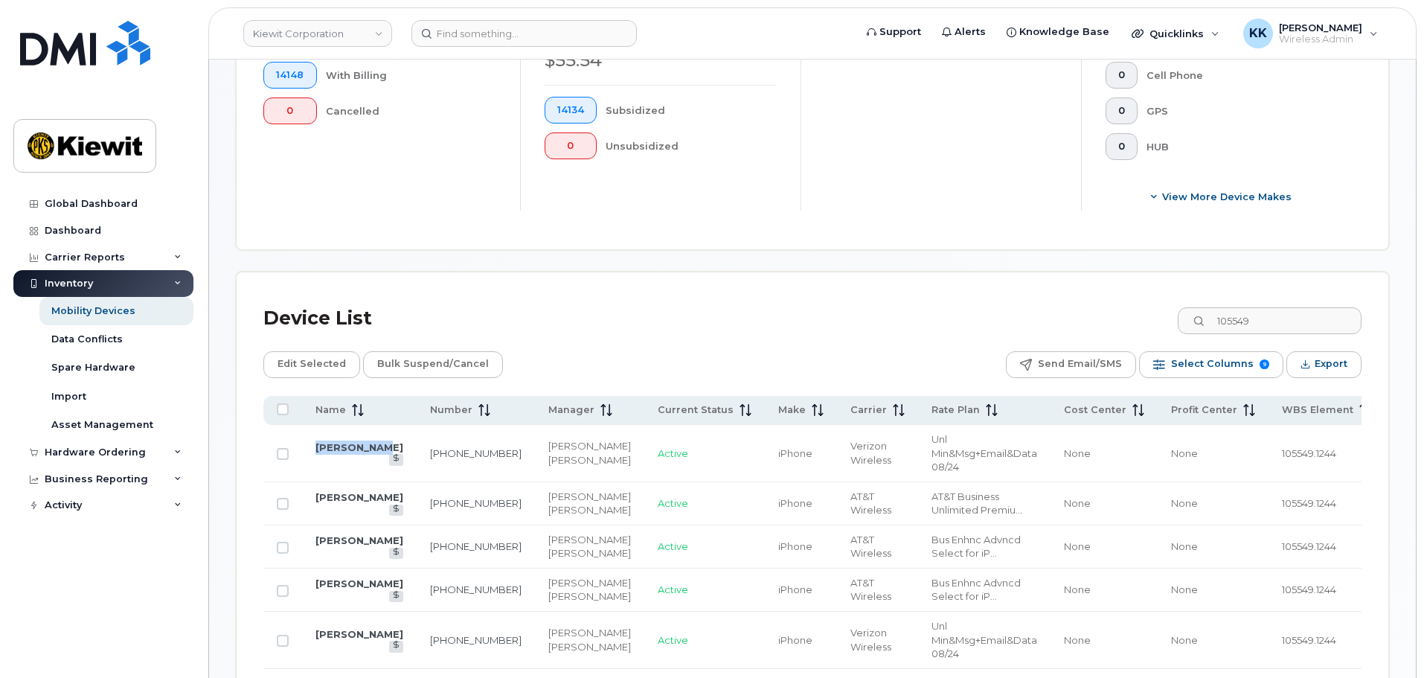
drag, startPoint x: 342, startPoint y: 459, endPoint x: 298, endPoint y: 436, distance: 49.6
click at [298, 436] on tr "STEPHEN LAW 208-479-7598 Kelsey Keck Jared Bartel Active iPhone Verizon Wireles…" at bounding box center [885, 453] width 1245 height 57
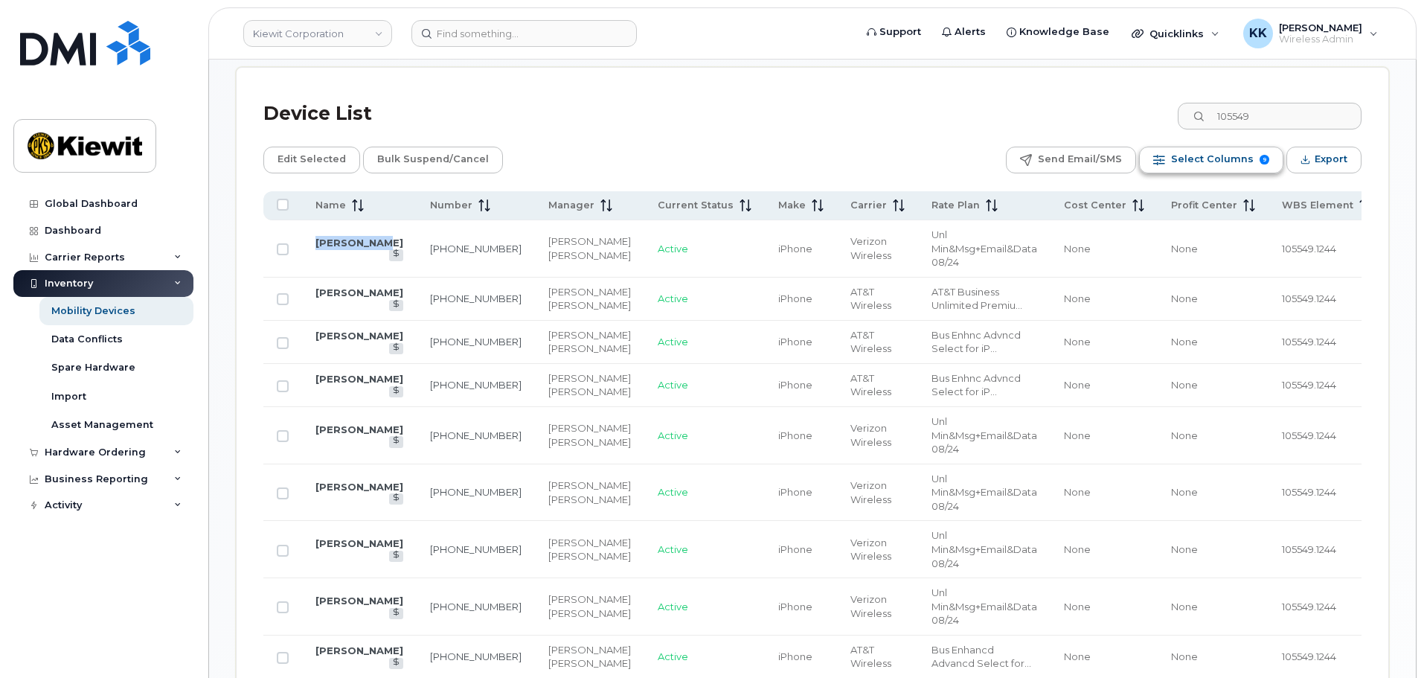
scroll to position [611, 0]
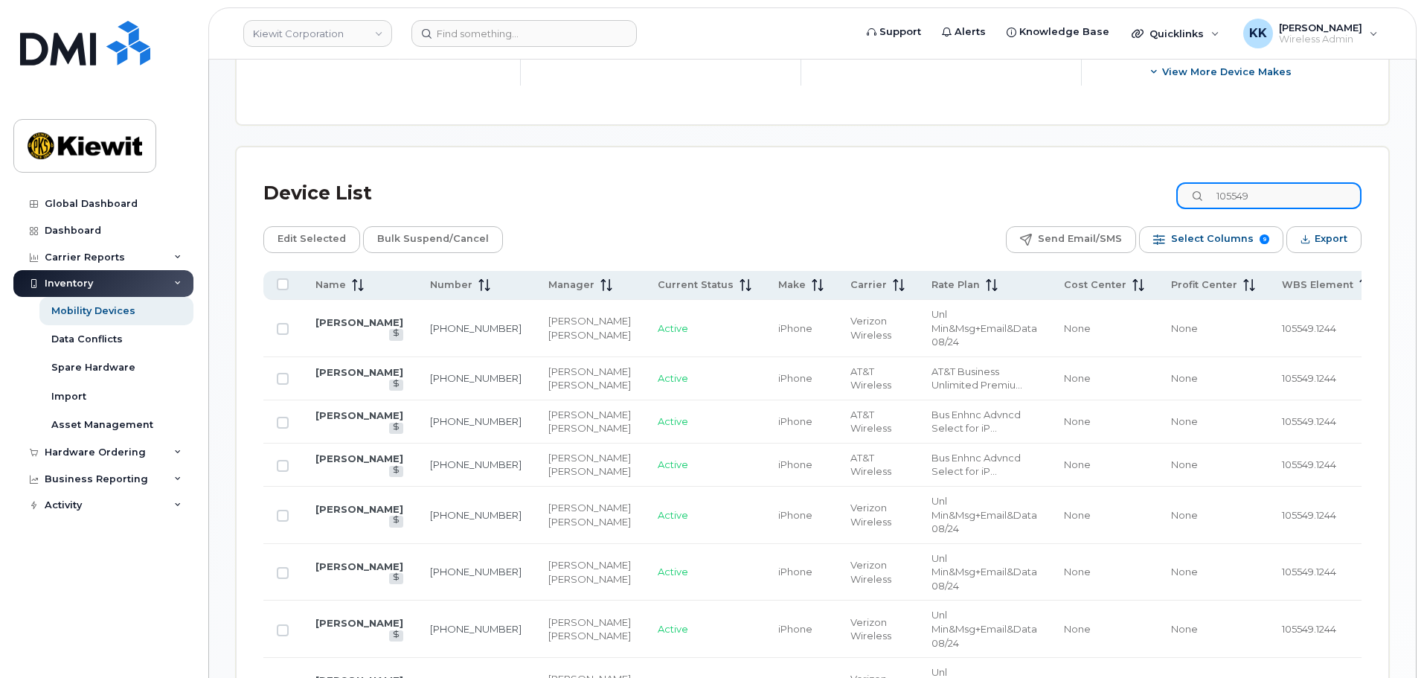
drag, startPoint x: 1281, startPoint y: 201, endPoint x: 1174, endPoint y: 193, distance: 107.4
click at [1174, 193] on div "Device List 105549" at bounding box center [812, 193] width 1098 height 39
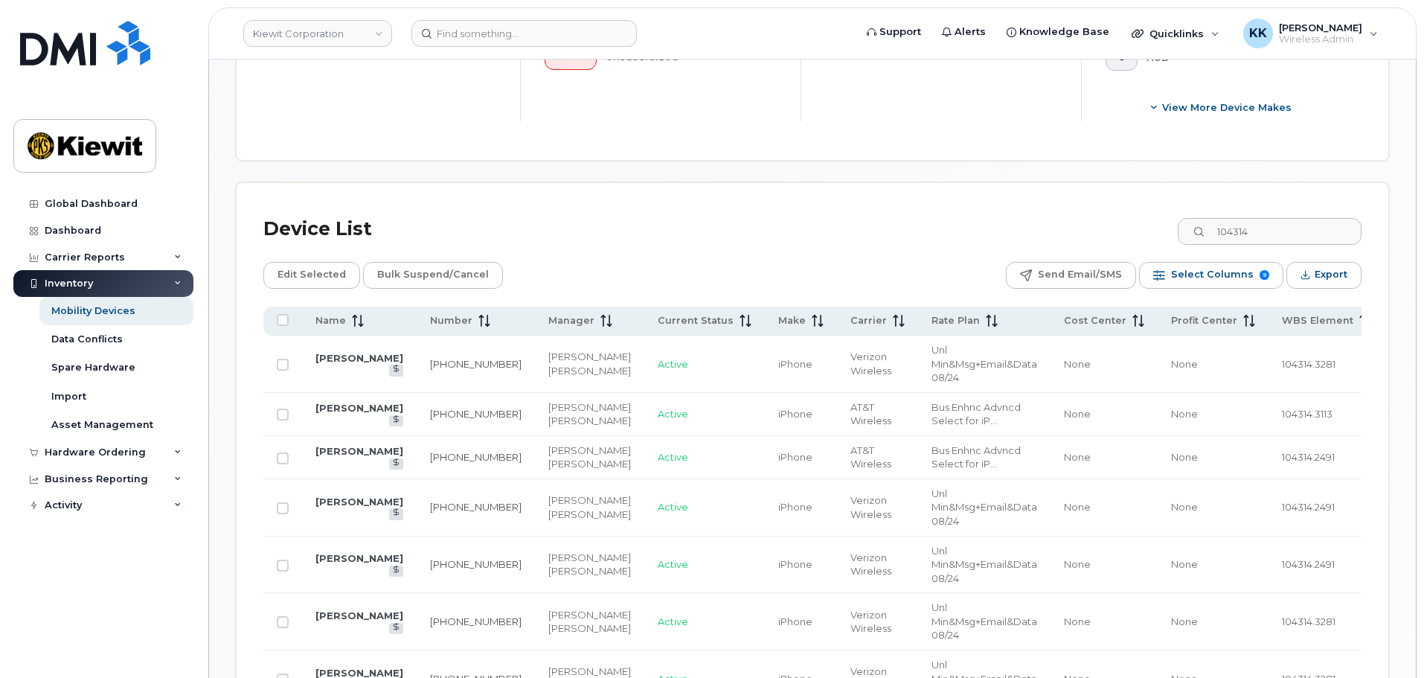
scroll to position [462, 0]
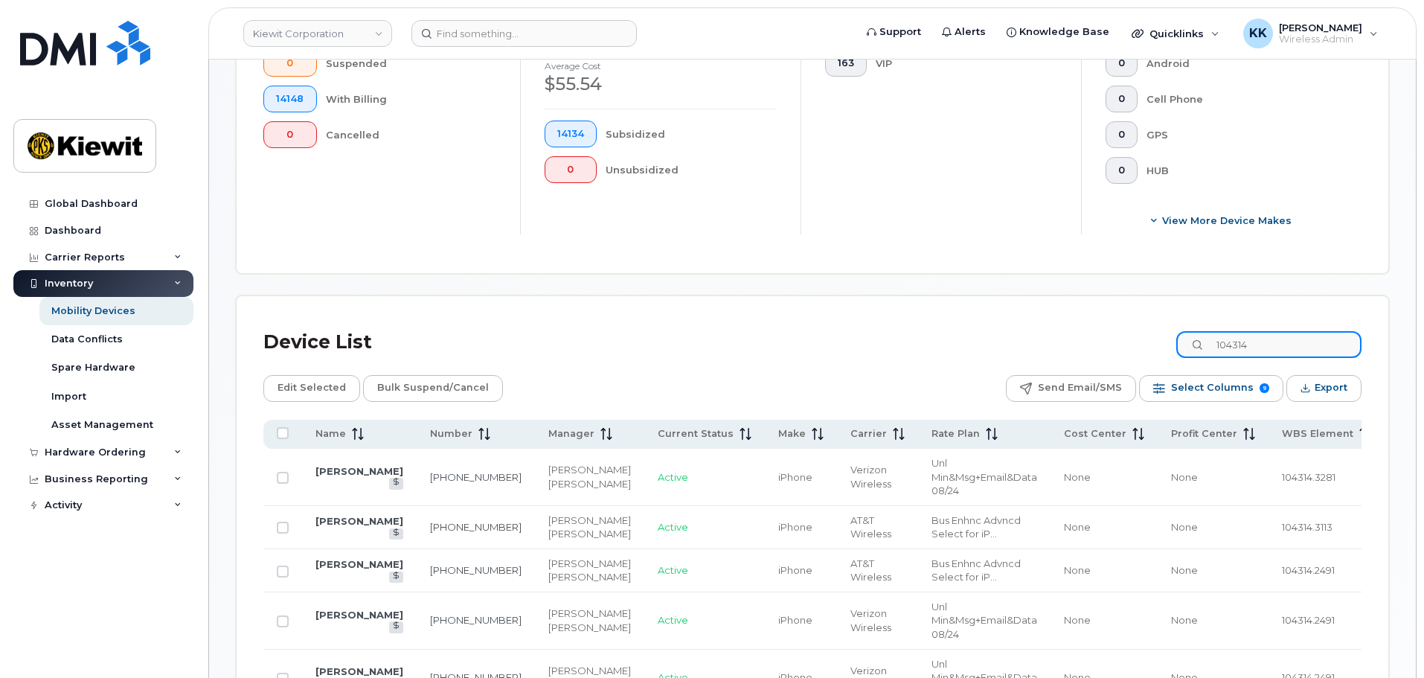
drag, startPoint x: 1283, startPoint y: 347, endPoint x: 1130, endPoint y: 356, distance: 153.5
click at [1130, 356] on div "Device List 104314" at bounding box center [812, 342] width 1098 height 39
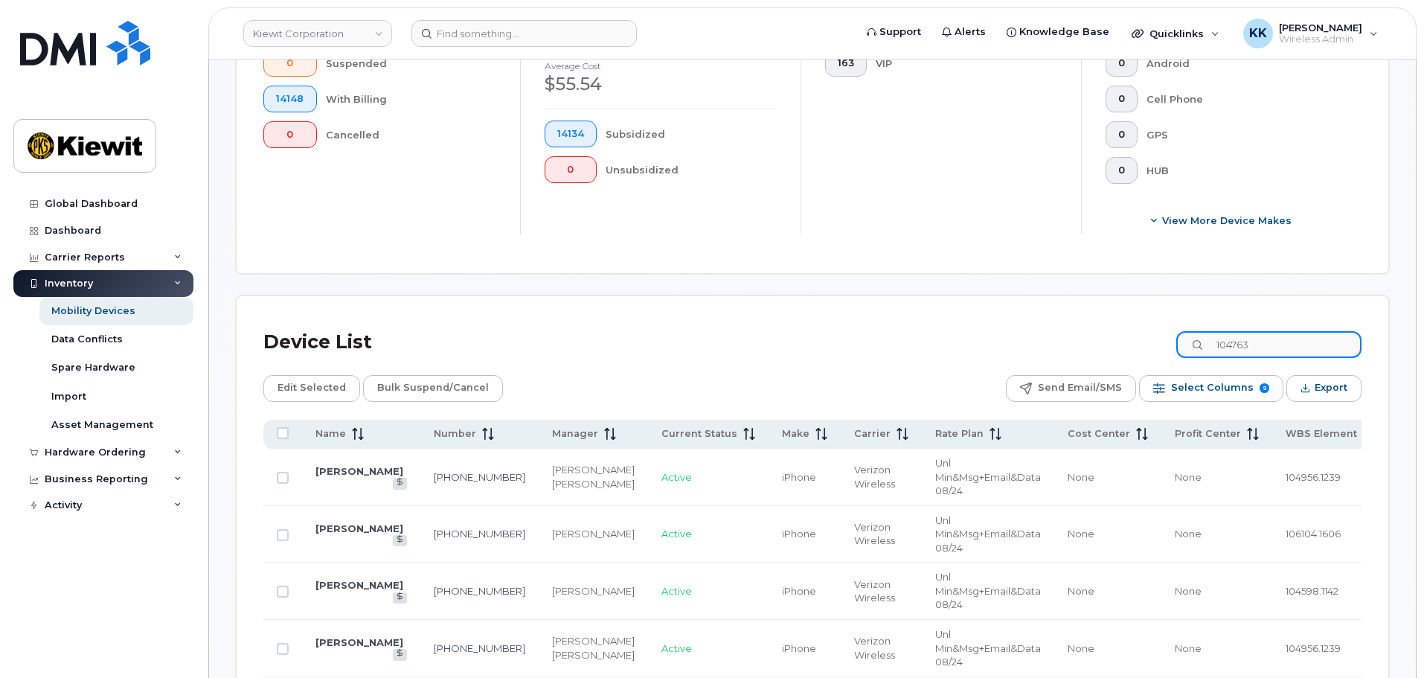
type input "104763"
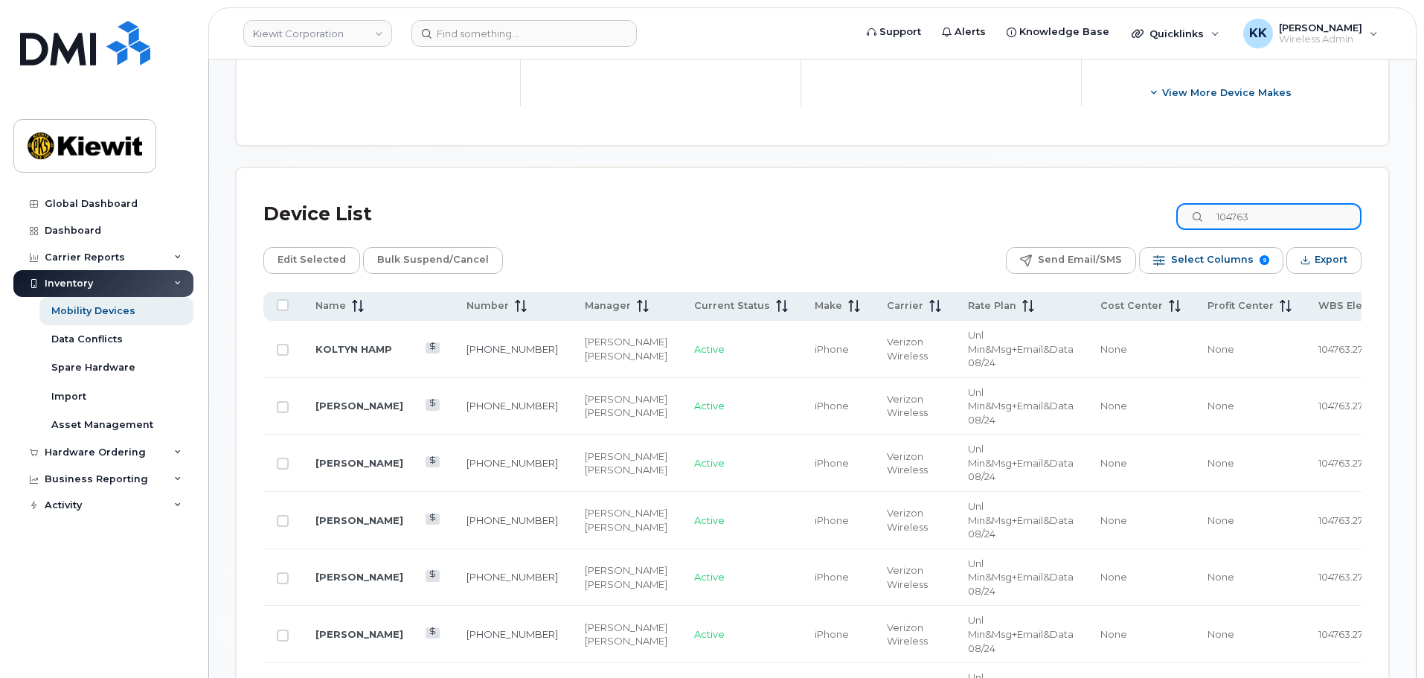
scroll to position [611, 0]
